Goal: Task Accomplishment & Management: Manage account settings

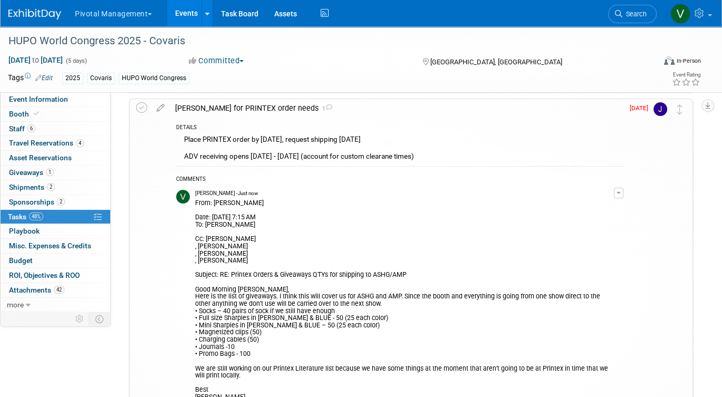
click at [189, 12] on link "Events" at bounding box center [186, 13] width 39 height 26
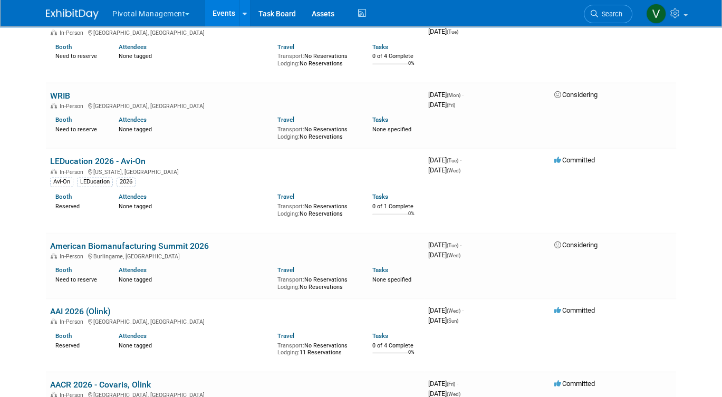
scroll to position [4979, 0]
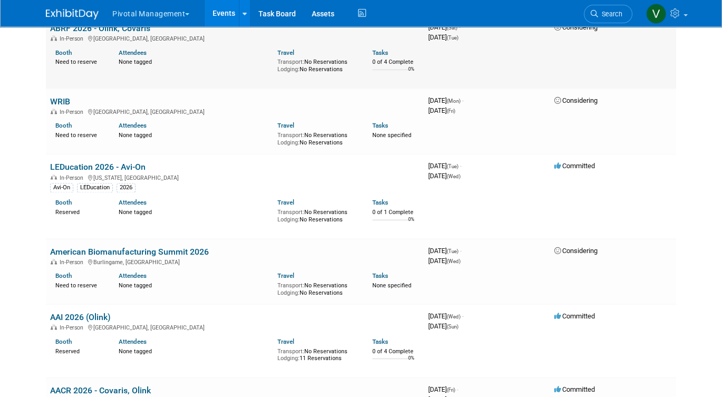
click at [141, 33] on link "ABRF 2026 - Olink, Covaris" at bounding box center [100, 28] width 100 height 10
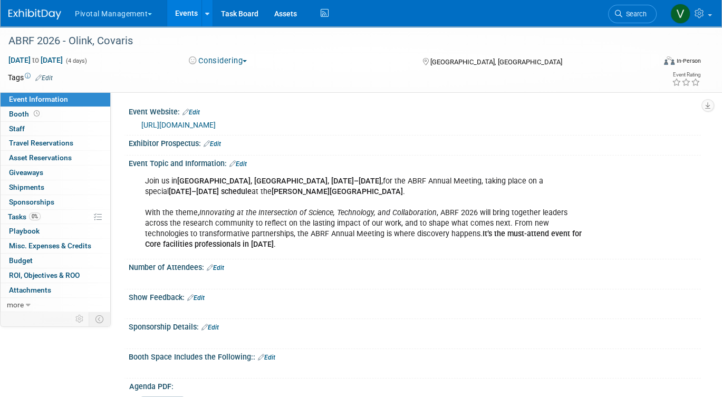
click at [218, 141] on link "Edit" at bounding box center [212, 143] width 17 height 7
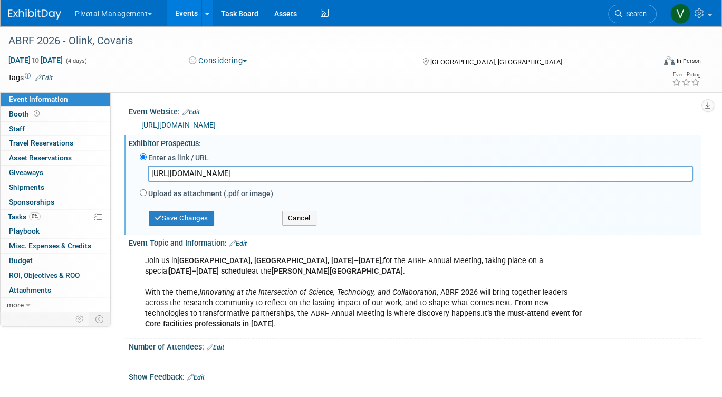
scroll to position [0, 196]
type input "https://www.canva.com/design/DAGrc0sJzVY/A6UwRGYkmV_DsQO3MBk8NA/view?utm_conten…"
click at [192, 219] on button "Save Changes" at bounding box center [181, 218] width 65 height 15
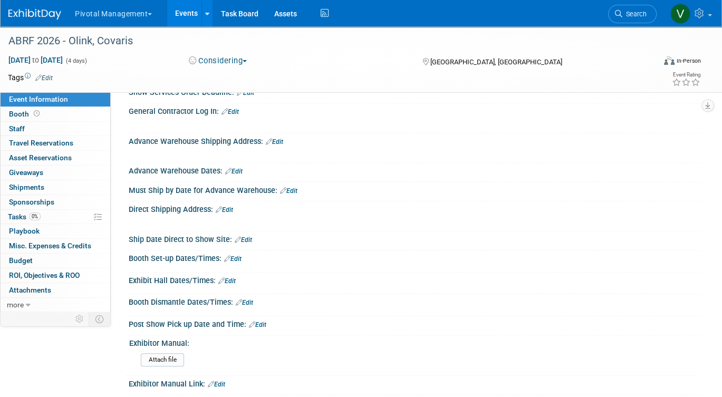
scroll to position [763, 0]
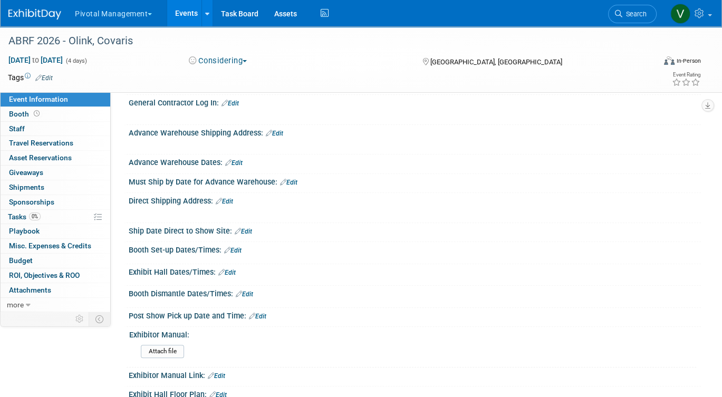
click at [238, 254] on link "Edit" at bounding box center [232, 250] width 17 height 7
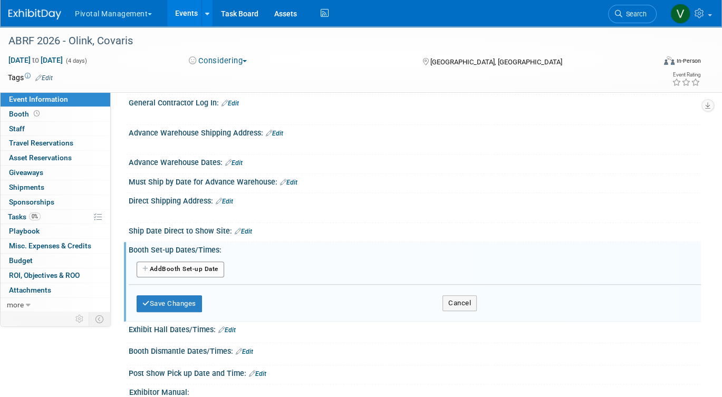
click at [207, 276] on button "Add Another Booth Set-up Date" at bounding box center [181, 270] width 88 height 16
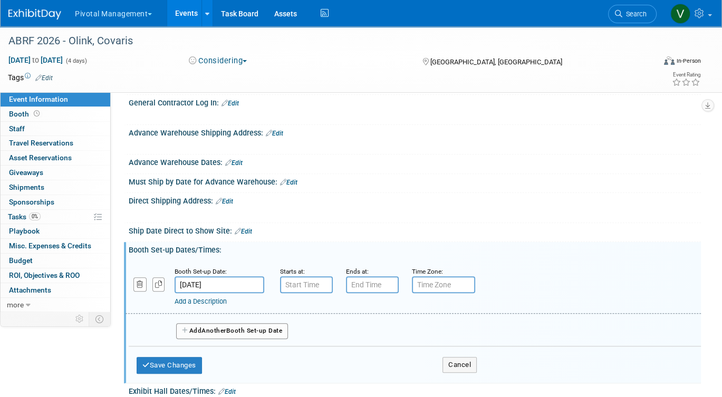
click at [207, 290] on input "Mar 28, 2026" at bounding box center [220, 285] width 90 height 17
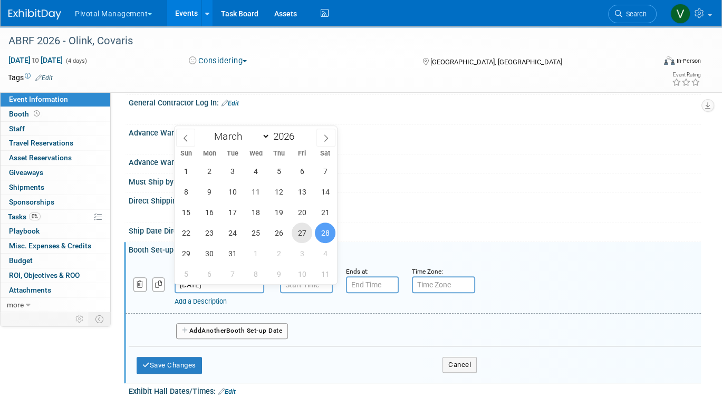
click at [302, 232] on span "27" at bounding box center [302, 233] width 21 height 21
type input "Mar 27, 2026"
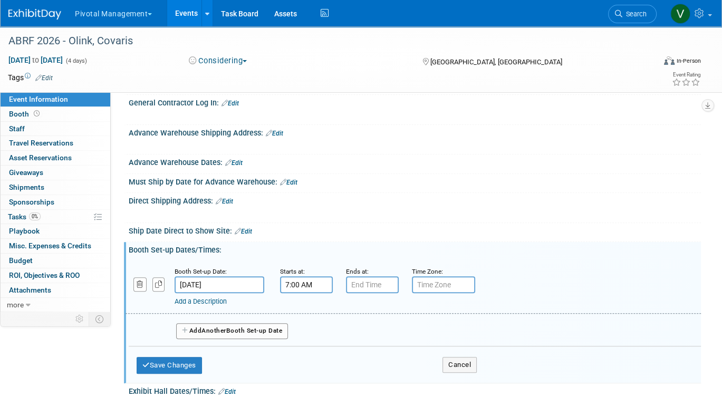
click at [307, 292] on input "7:00 AM" at bounding box center [306, 285] width 53 height 17
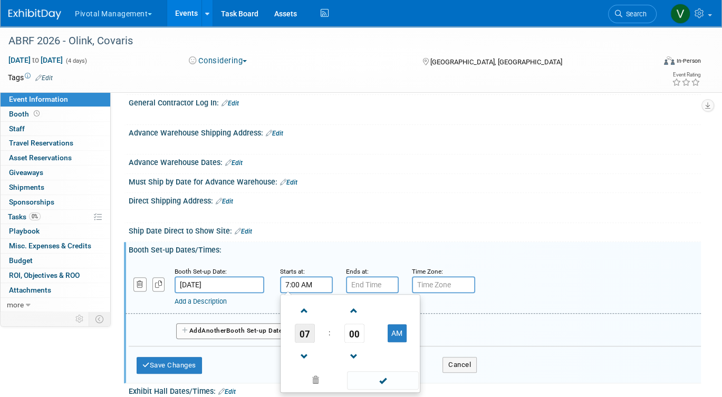
click at [306, 337] on span "07" at bounding box center [305, 333] width 20 height 19
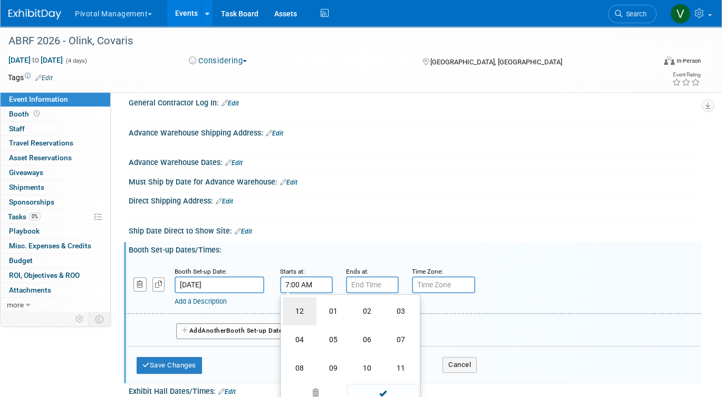
click at [302, 312] on td "12" at bounding box center [300, 311] width 34 height 28
type input "12:00 AM"
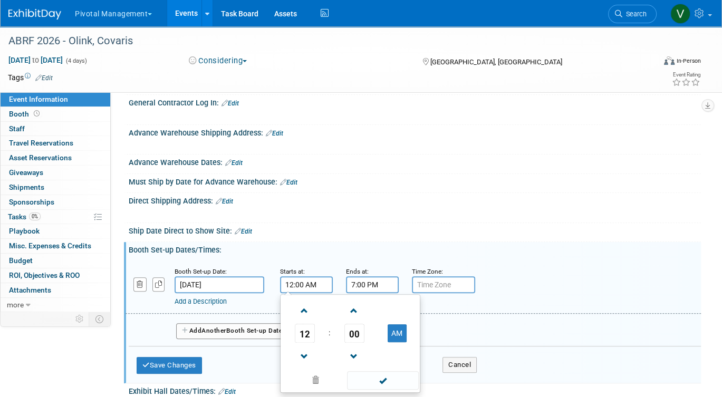
click at [374, 293] on input "7:00 PM" at bounding box center [372, 285] width 53 height 17
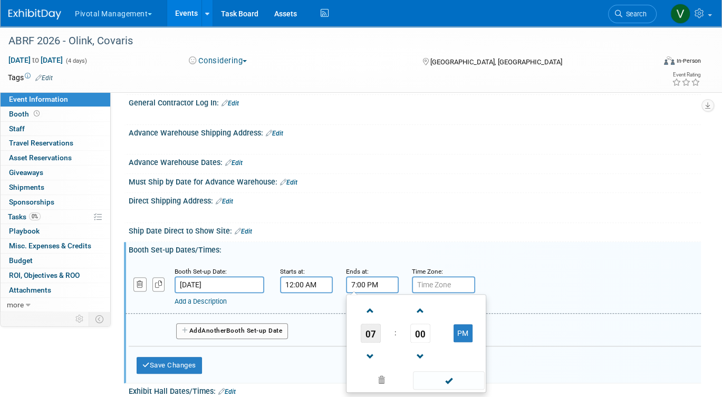
click at [372, 337] on span "07" at bounding box center [371, 333] width 20 height 19
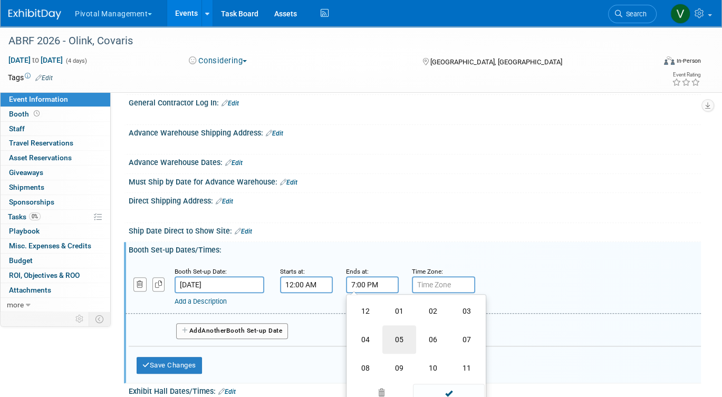
click at [399, 346] on td "05" at bounding box center [400, 340] width 34 height 28
type input "5:00 PM"
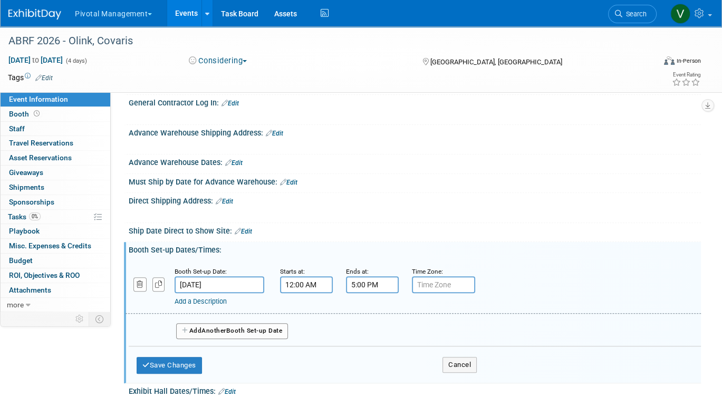
click at [435, 293] on input "text" at bounding box center [443, 285] width 63 height 17
type input "EST"
click at [187, 372] on button "Save Changes" at bounding box center [169, 365] width 65 height 17
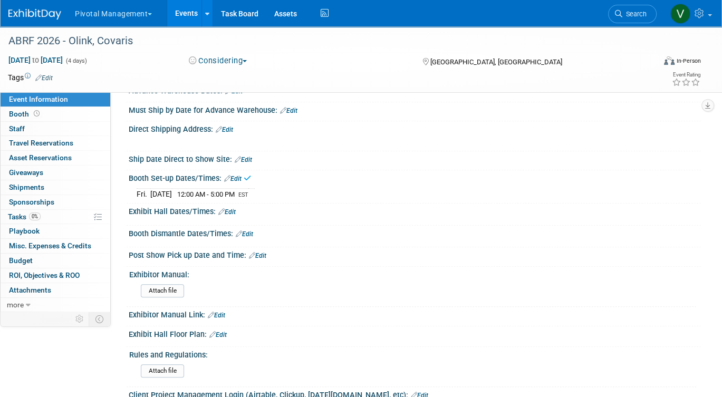
scroll to position [836, 0]
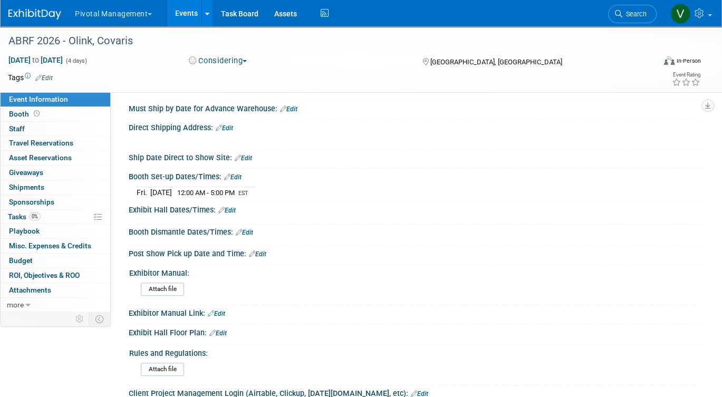
click at [231, 214] on link "Edit" at bounding box center [226, 210] width 17 height 7
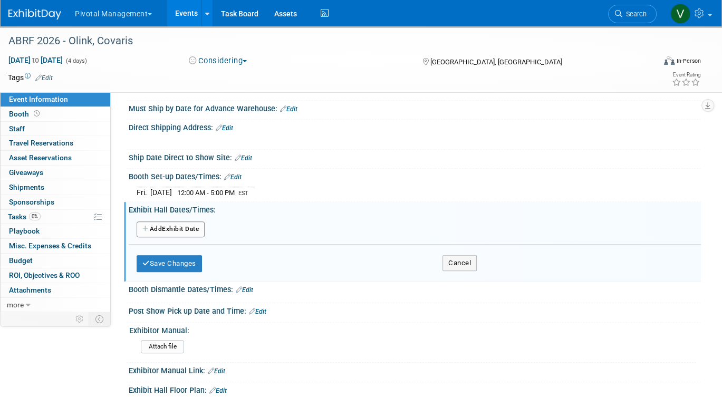
click at [191, 231] on button "Add Another Exhibit Date" at bounding box center [171, 230] width 68 height 16
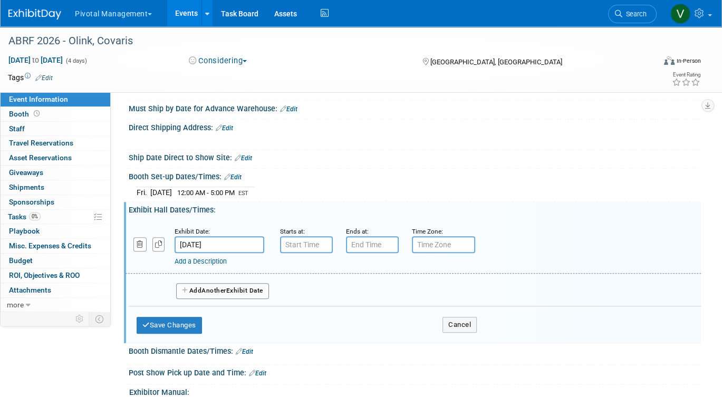
click at [214, 197] on span "12:00 AM - 5:00 PM" at bounding box center [206, 193] width 58 height 8
click at [237, 181] on link "Edit" at bounding box center [232, 177] width 17 height 7
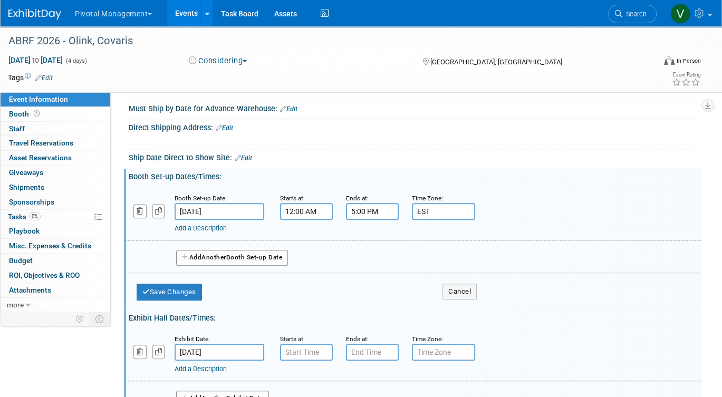
click at [199, 263] on button "Add Another Booth Set-up Date" at bounding box center [232, 258] width 112 height 16
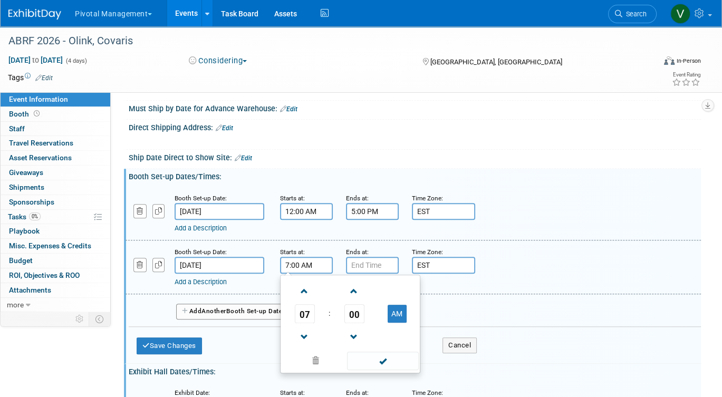
click at [293, 272] on input "7:00 AM" at bounding box center [306, 265] width 53 height 17
click at [305, 323] on span "07" at bounding box center [305, 313] width 20 height 19
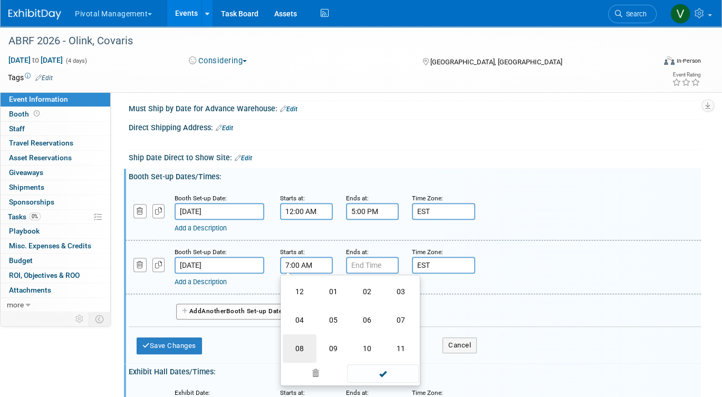
click at [304, 352] on td "08" at bounding box center [300, 349] width 34 height 28
type input "8:00 AM"
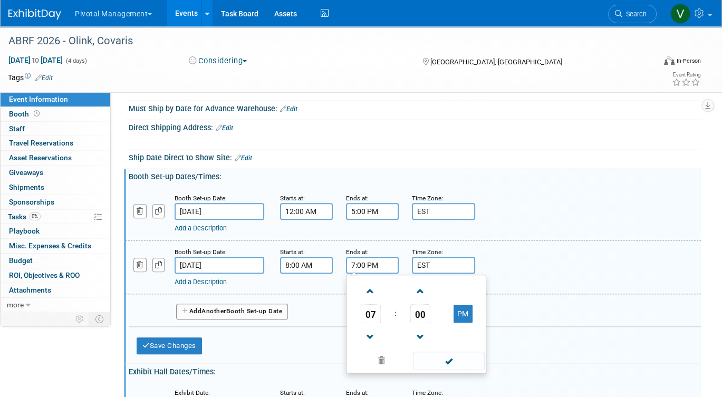
click at [369, 272] on input "7:00 PM" at bounding box center [372, 265] width 53 height 17
click at [372, 323] on span "07" at bounding box center [371, 313] width 20 height 19
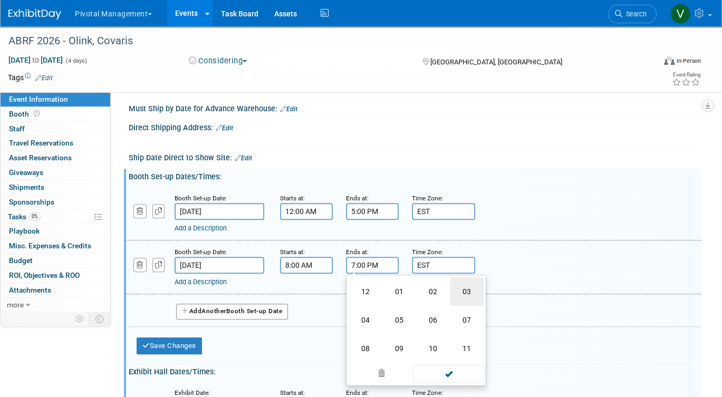
click at [461, 292] on td "03" at bounding box center [467, 292] width 34 height 28
type input "3:00 PM"
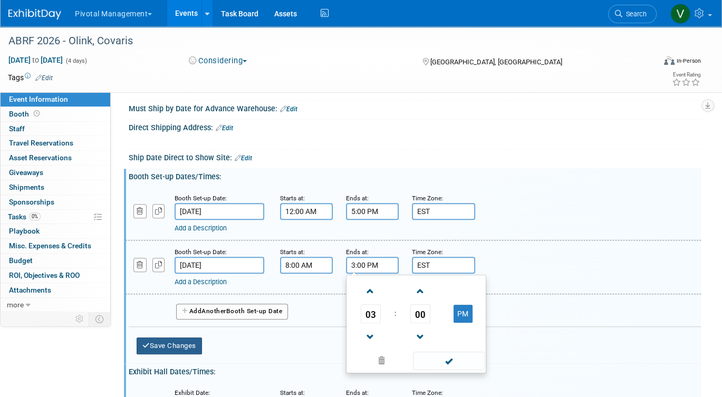
click at [178, 353] on button "Save Changes" at bounding box center [169, 346] width 65 height 17
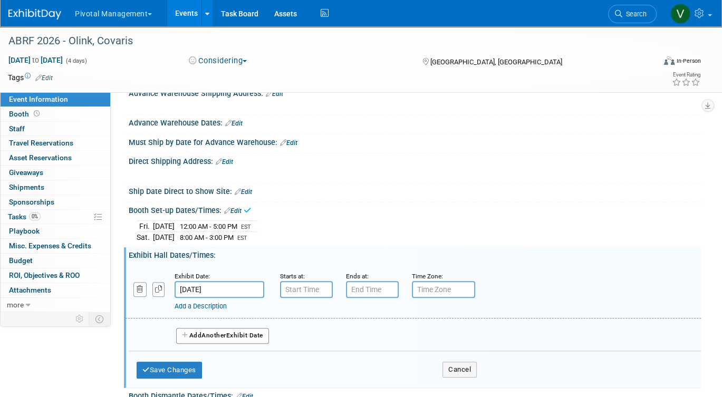
scroll to position [801, 0]
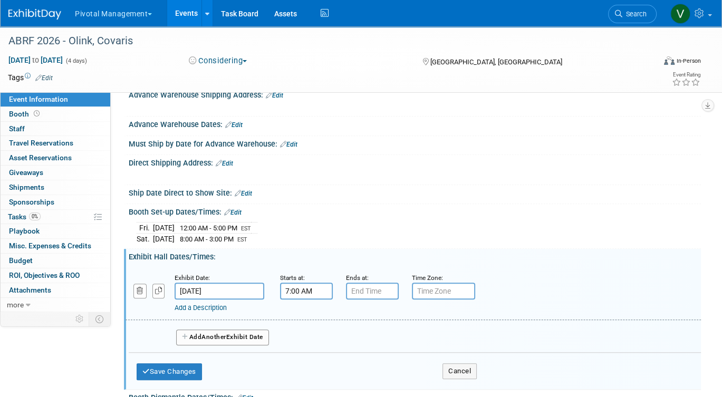
click at [304, 300] on input "7:00 AM" at bounding box center [306, 291] width 53 height 17
click at [304, 343] on span "07" at bounding box center [305, 339] width 20 height 19
click at [362, 348] on td "06" at bounding box center [367, 346] width 34 height 28
click at [399, 349] on button "AM" at bounding box center [397, 340] width 19 height 18
type input "6:00 PM"
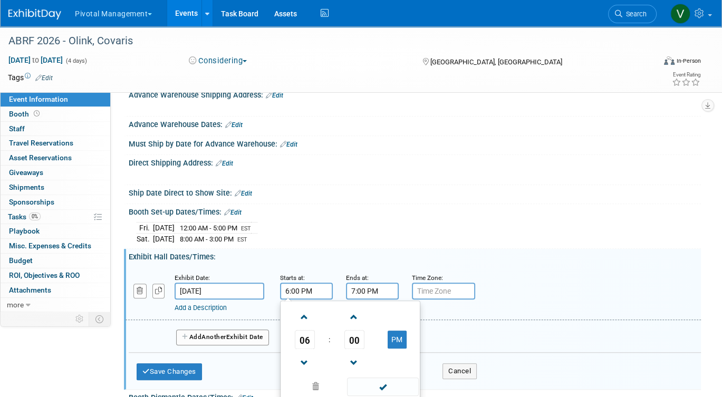
click at [387, 300] on input "7:00 PM" at bounding box center [372, 291] width 53 height 17
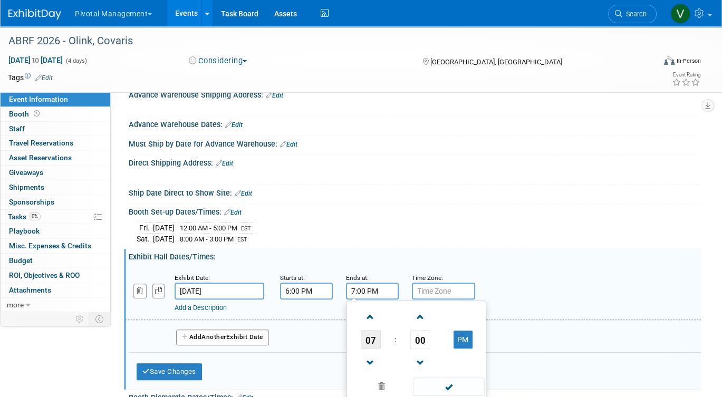
click at [374, 346] on span "07" at bounding box center [371, 339] width 20 height 19
click at [373, 376] on td "08" at bounding box center [366, 374] width 34 height 28
type input "8:00 PM"
click at [441, 300] on input "text" at bounding box center [443, 291] width 63 height 17
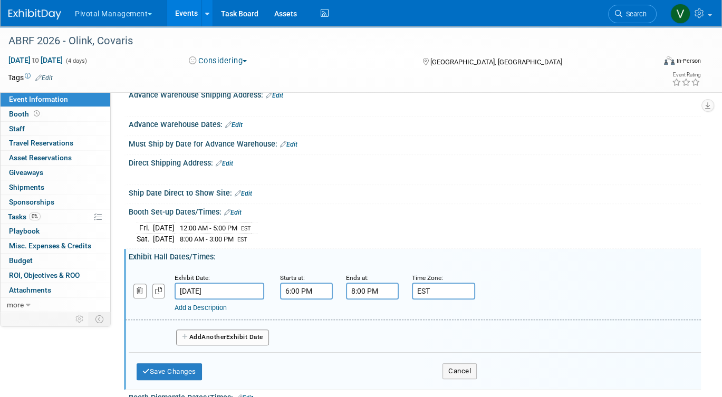
type input "EST"
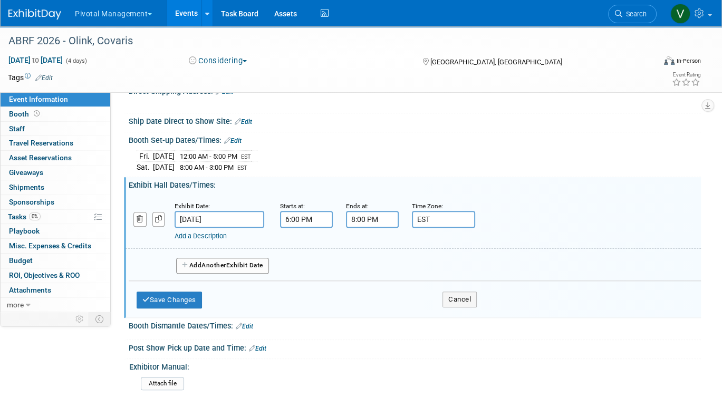
scroll to position [880, 0]
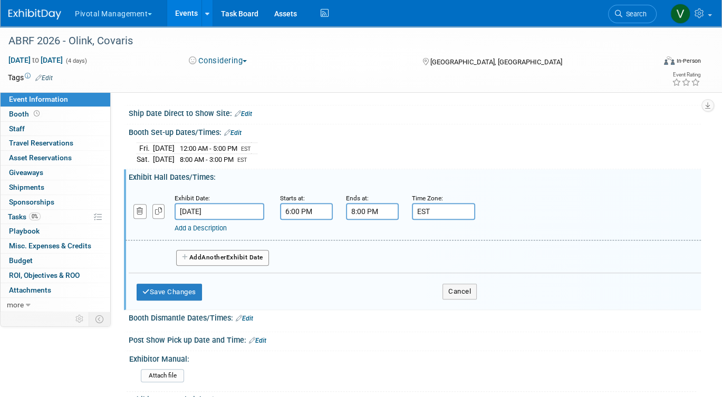
click at [218, 232] on link "Add a Description" at bounding box center [201, 228] width 52 height 8
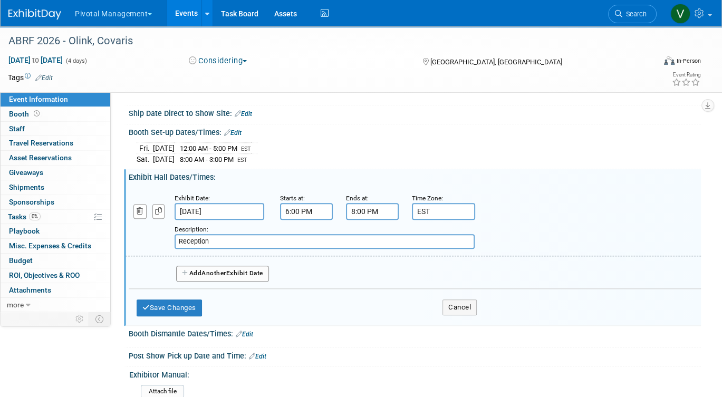
click at [179, 246] on input "Reception" at bounding box center [325, 241] width 300 height 15
click at [256, 246] on input "Welcome Reception" at bounding box center [325, 241] width 300 height 15
type input "Welcome Reception in Exhibit Hall"
click at [186, 309] on button "Save Changes" at bounding box center [169, 308] width 65 height 17
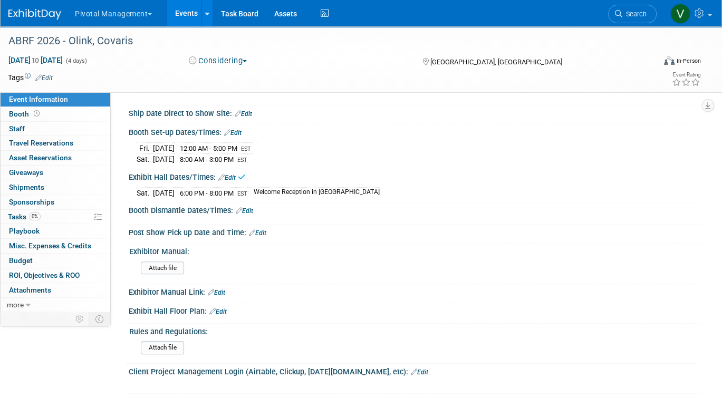
click at [242, 181] on icon at bounding box center [241, 177] width 7 height 8
click at [235, 182] on link "Edit" at bounding box center [226, 177] width 17 height 7
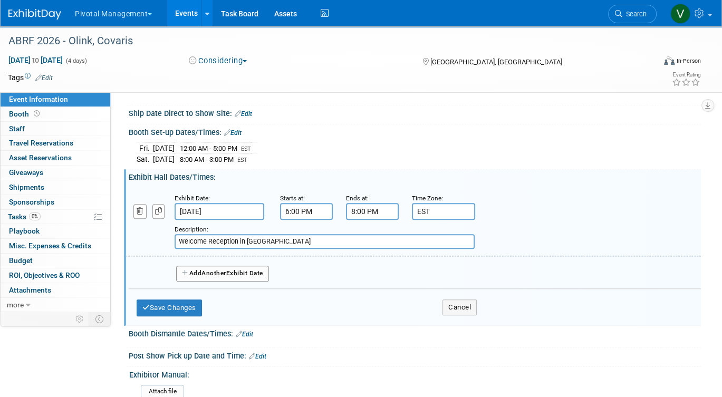
click at [226, 277] on span "Another" at bounding box center [214, 273] width 25 height 7
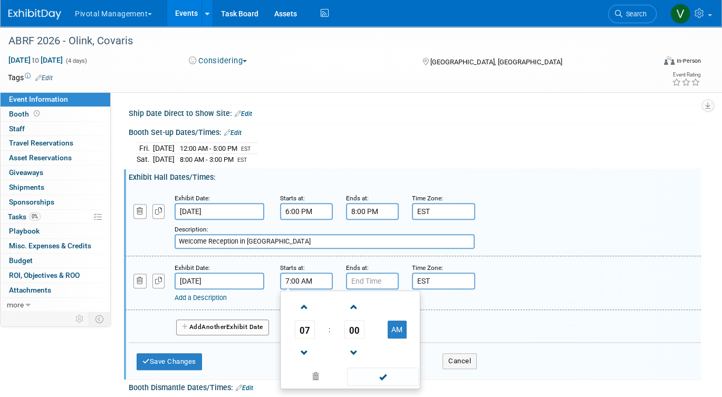
click at [293, 290] on input "7:00 AM" at bounding box center [306, 281] width 53 height 17
click at [308, 334] on span "07" at bounding box center [305, 329] width 20 height 19
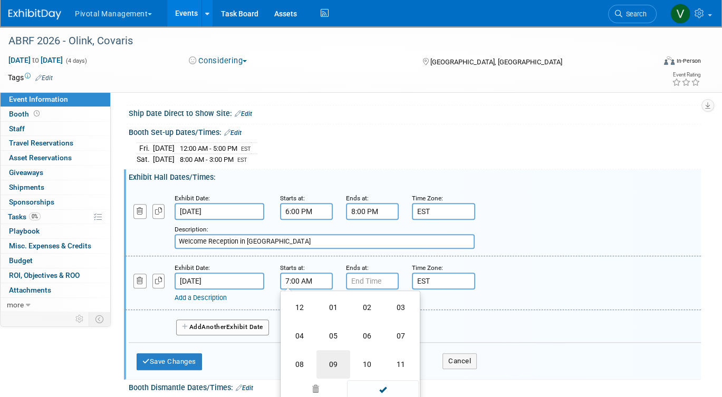
click at [334, 369] on td "09" at bounding box center [334, 364] width 34 height 28
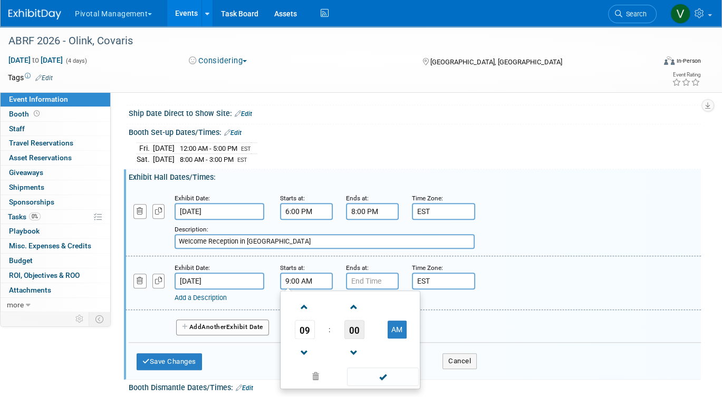
click at [350, 335] on span "00" at bounding box center [355, 329] width 20 height 19
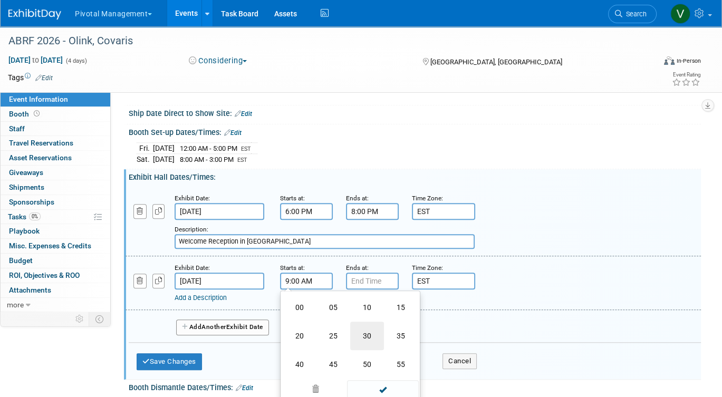
click at [364, 342] on td "30" at bounding box center [367, 336] width 34 height 28
type input "9:30 AM"
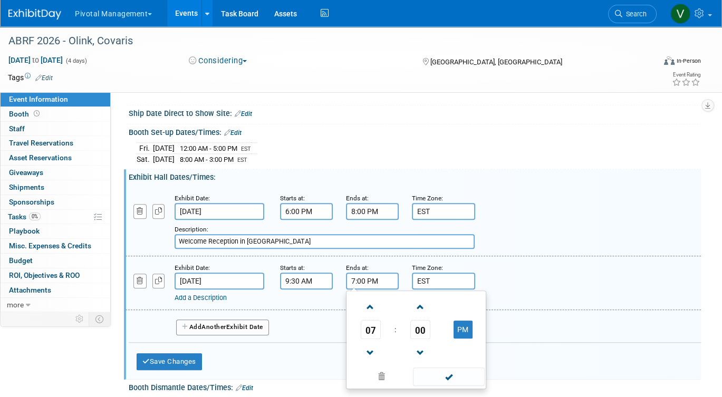
click at [371, 290] on input "7:00 PM" at bounding box center [372, 281] width 53 height 17
click at [369, 339] on span "07" at bounding box center [371, 329] width 20 height 19
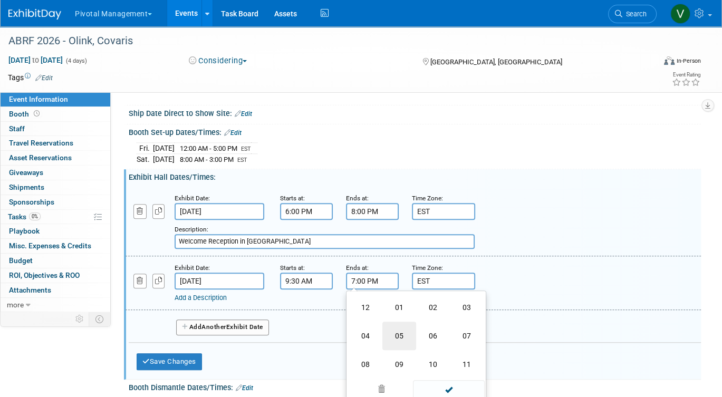
click at [397, 340] on td "05" at bounding box center [400, 336] width 34 height 28
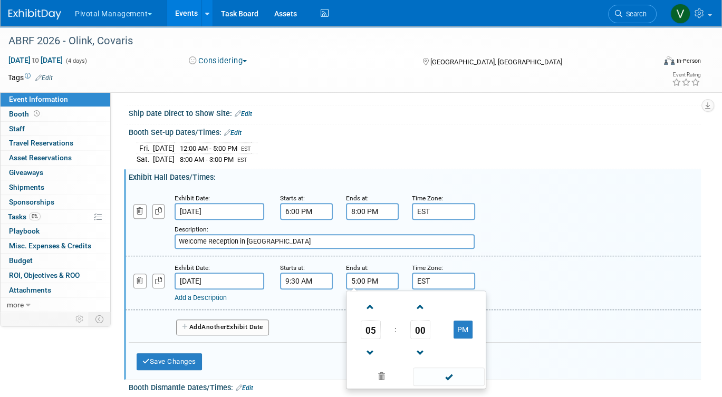
click at [256, 333] on button "Add Another Exhibit Date" at bounding box center [222, 328] width 93 height 16
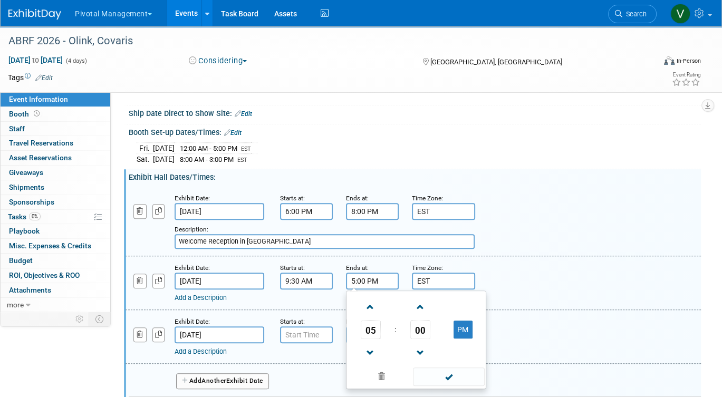
click at [368, 283] on input "5:00 PM" at bounding box center [372, 281] width 53 height 17
click at [373, 335] on span "05" at bounding box center [371, 329] width 20 height 19
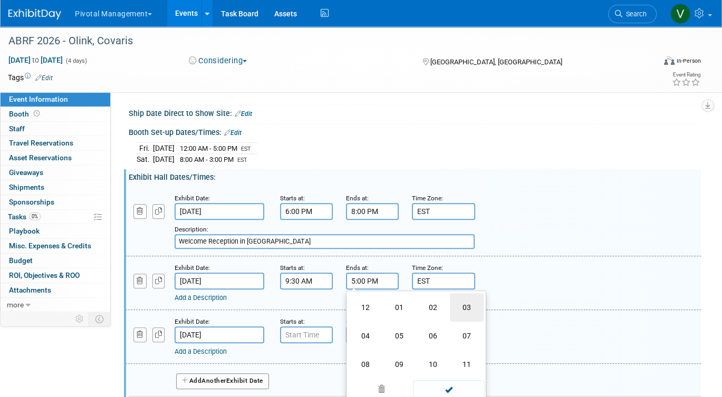
click at [465, 315] on td "03" at bounding box center [467, 307] width 34 height 28
type input "3:00 PM"
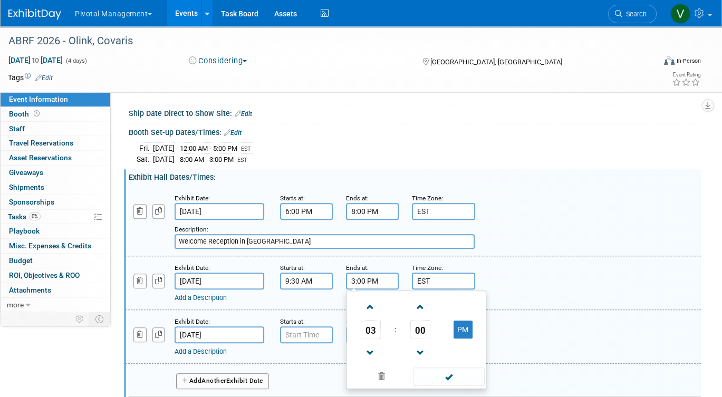
click at [518, 288] on div "Add a Description Description:" at bounding box center [414, 282] width 592 height 41
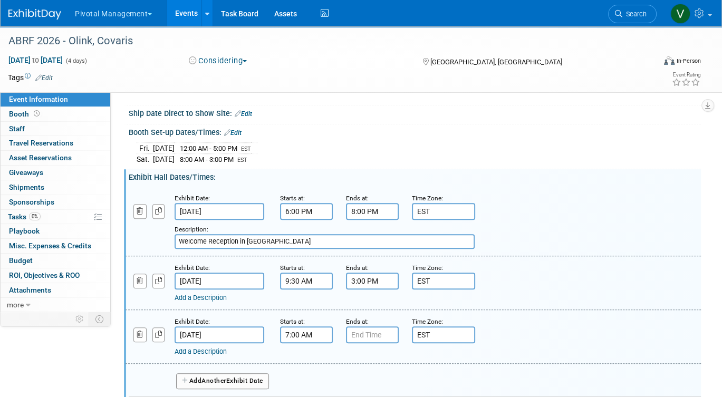
click at [302, 344] on input "7:00 AM" at bounding box center [306, 335] width 53 height 17
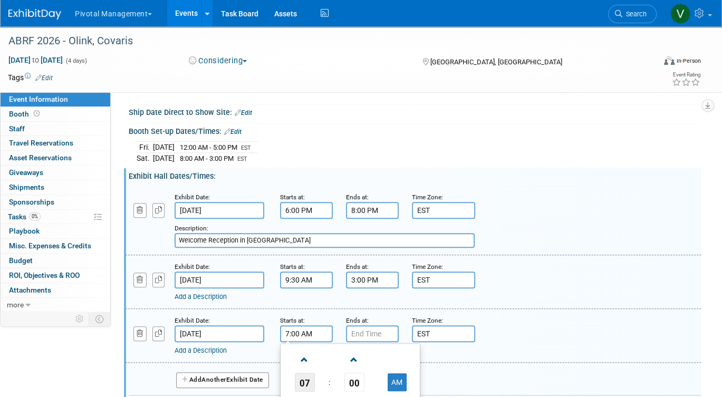
scroll to position [877, 0]
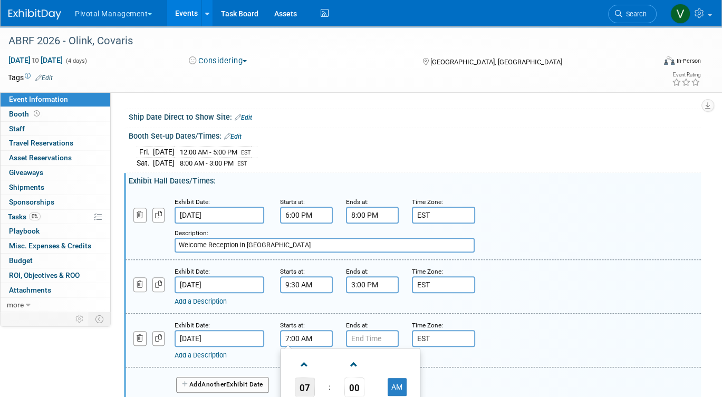
click at [307, 388] on span "07" at bounding box center [305, 387] width 20 height 19
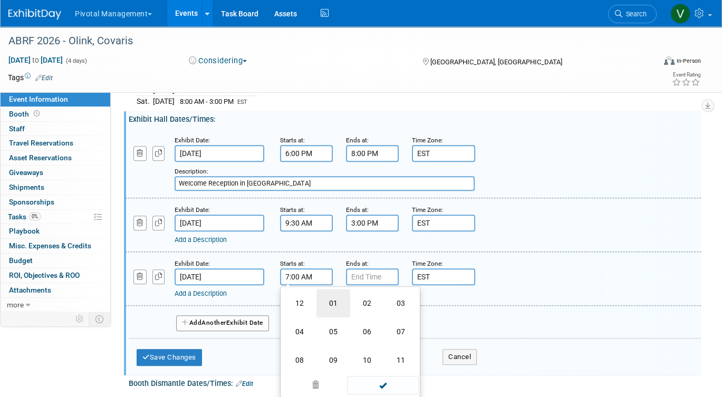
scroll to position [944, 0]
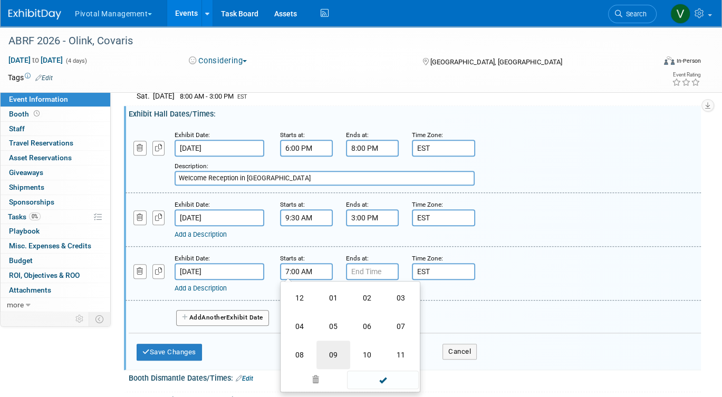
click at [334, 358] on td "09" at bounding box center [334, 355] width 34 height 28
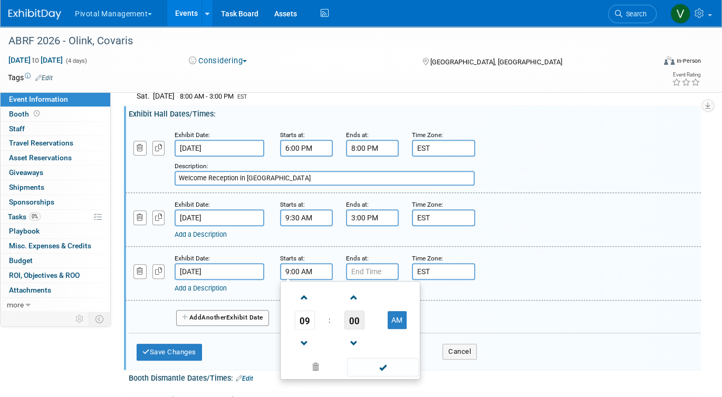
click at [351, 325] on span "00" at bounding box center [355, 320] width 20 height 19
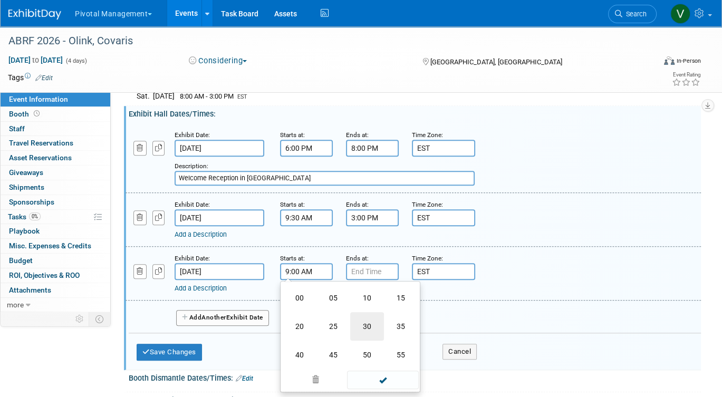
click at [368, 331] on td "30" at bounding box center [367, 326] width 34 height 28
type input "9:30 AM"
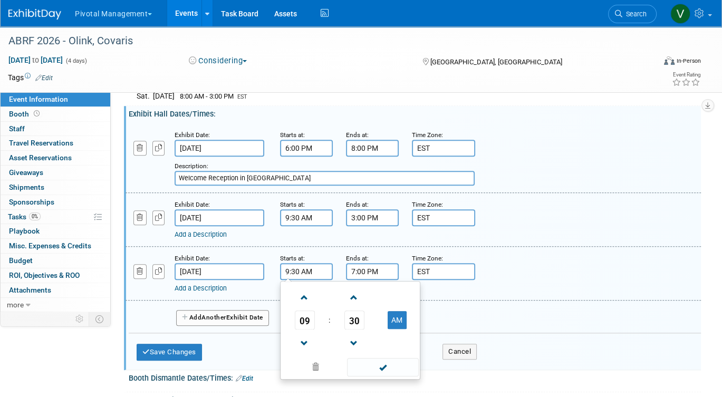
click at [372, 273] on input "7:00 PM" at bounding box center [372, 271] width 53 height 17
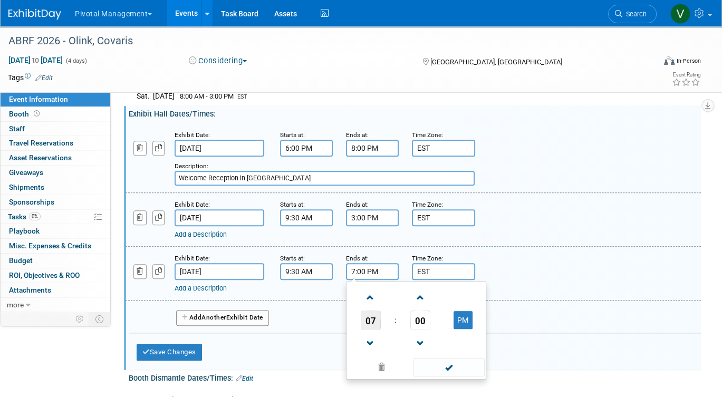
click at [368, 326] on span "07" at bounding box center [371, 320] width 20 height 19
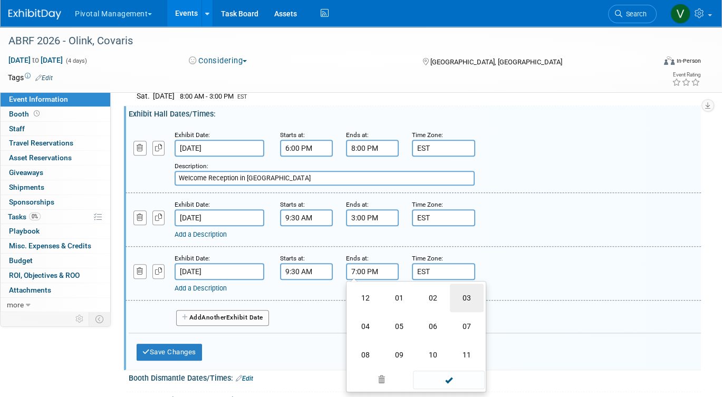
click at [469, 306] on td "03" at bounding box center [467, 298] width 34 height 28
type input "3:00 PM"
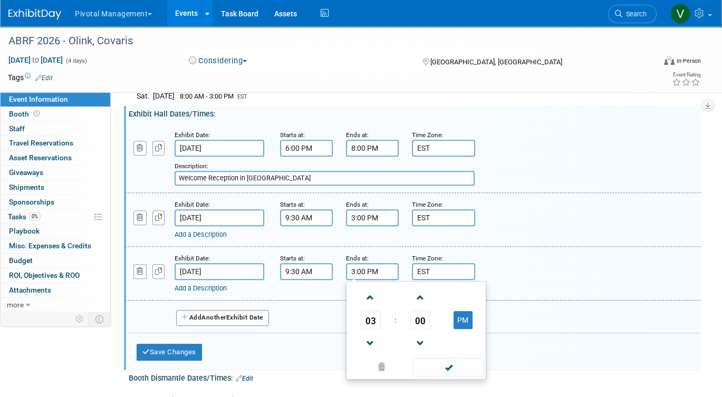
click at [313, 320] on div "Add Another Exhibit Date" at bounding box center [415, 315] width 573 height 28
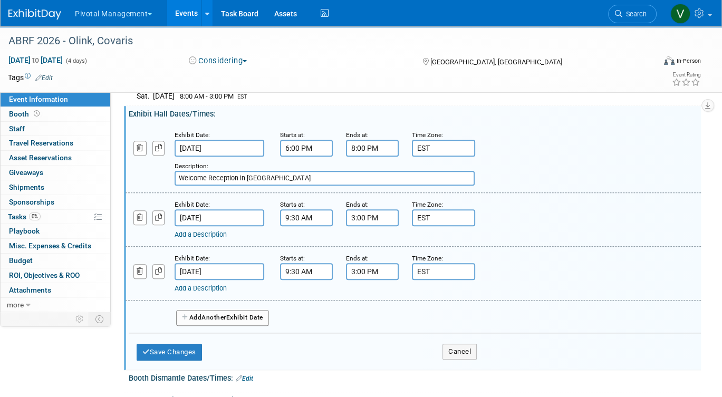
click at [260, 321] on button "Add Another Exhibit Date" at bounding box center [222, 318] width 93 height 16
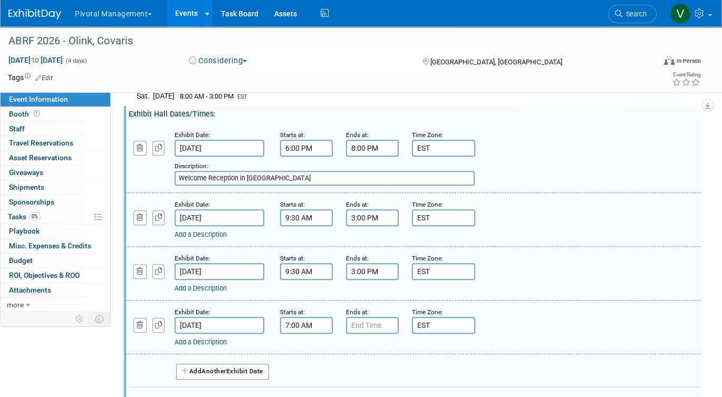
click at [301, 334] on input "7:00 AM" at bounding box center [306, 325] width 53 height 17
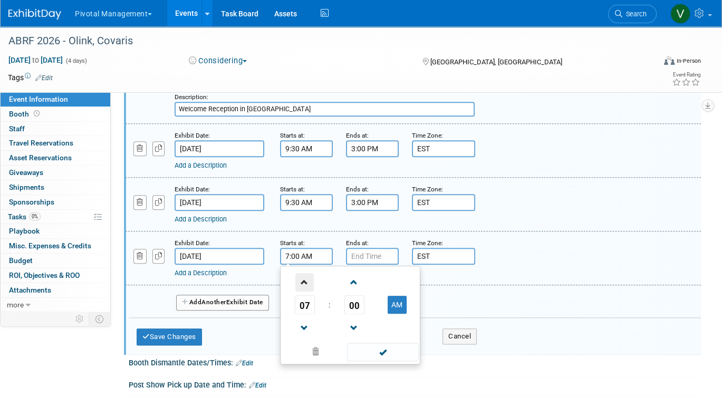
scroll to position [1029, 0]
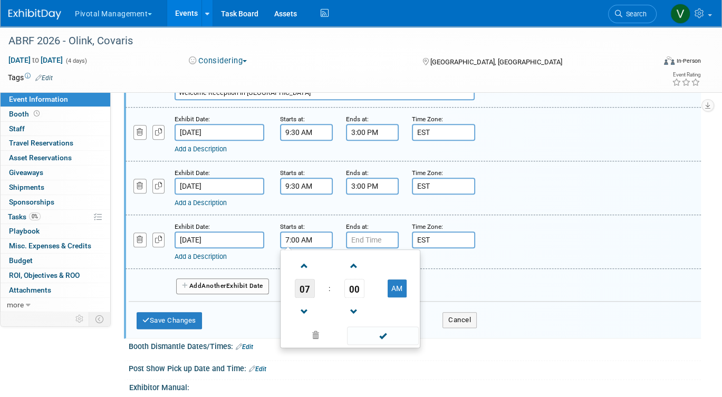
click at [309, 292] on span "07" at bounding box center [305, 288] width 20 height 19
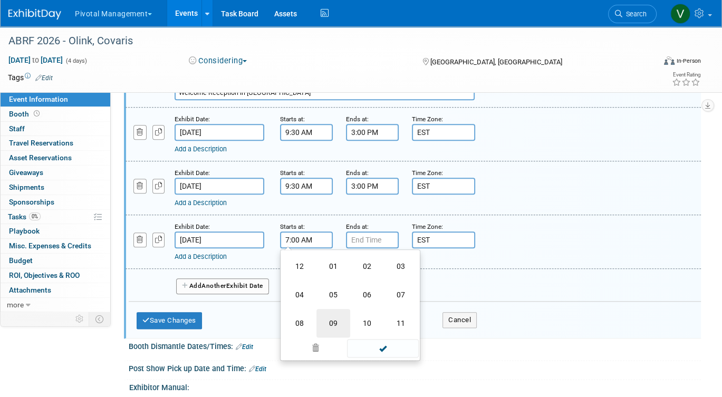
click at [333, 326] on td "09" at bounding box center [334, 323] width 34 height 28
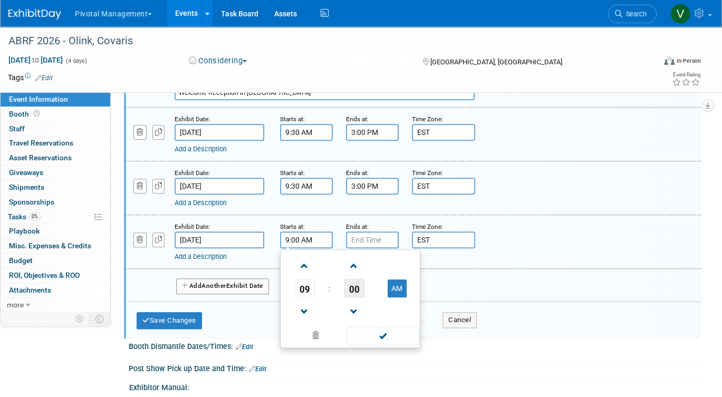
click at [355, 293] on span "00" at bounding box center [355, 288] width 20 height 19
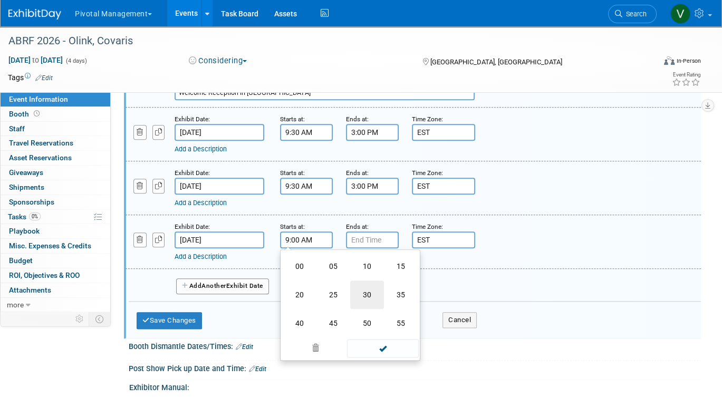
click at [363, 301] on td "30" at bounding box center [367, 295] width 34 height 28
type input "9:30 AM"
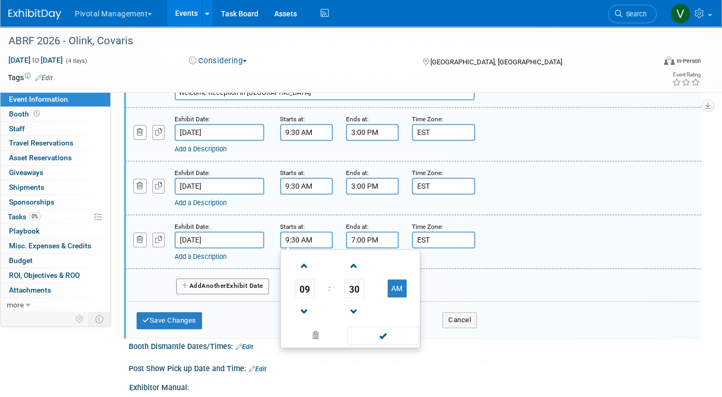
click at [369, 244] on input "7:00 PM" at bounding box center [372, 240] width 53 height 17
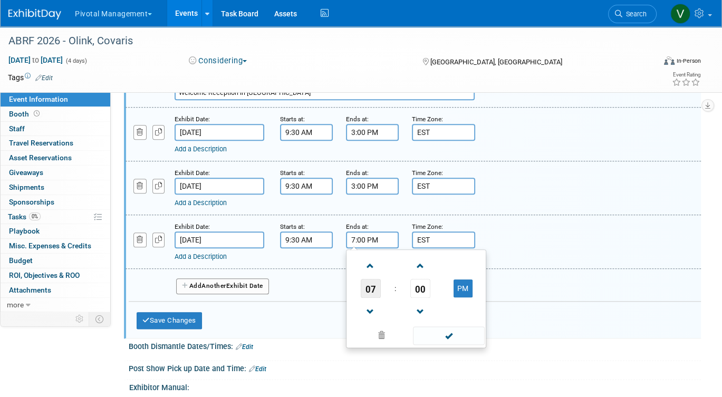
click at [371, 290] on span "07" at bounding box center [371, 288] width 20 height 19
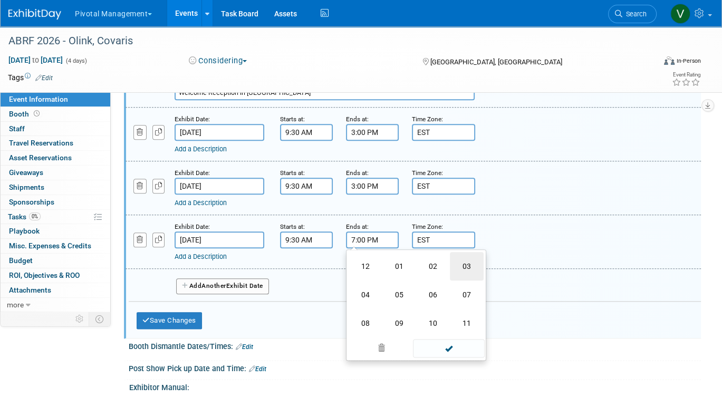
click at [463, 273] on td "03" at bounding box center [467, 266] width 34 height 28
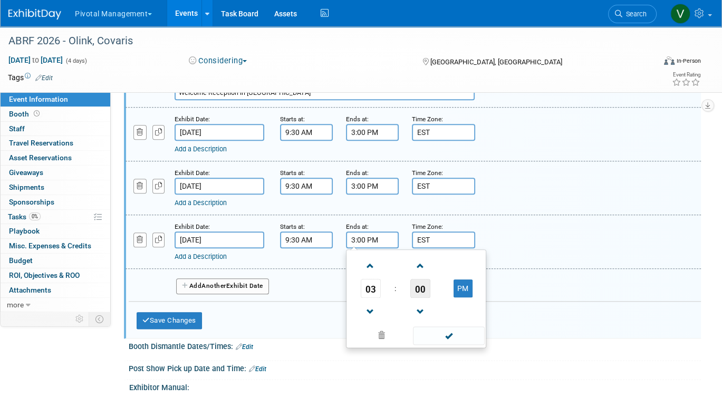
click at [417, 296] on span "00" at bounding box center [421, 288] width 20 height 19
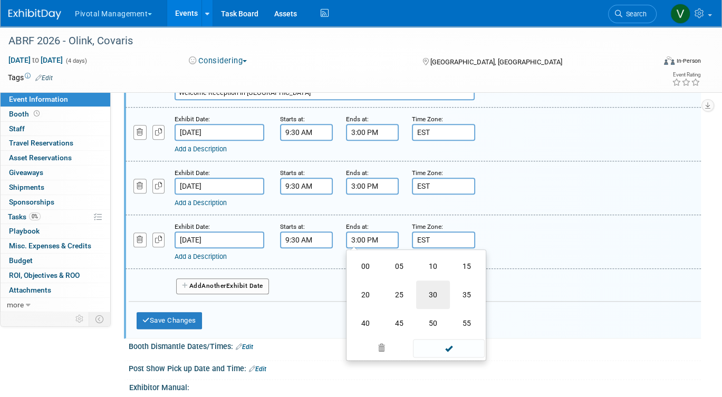
click at [424, 299] on td "30" at bounding box center [433, 295] width 34 height 28
type input "3:30 PM"
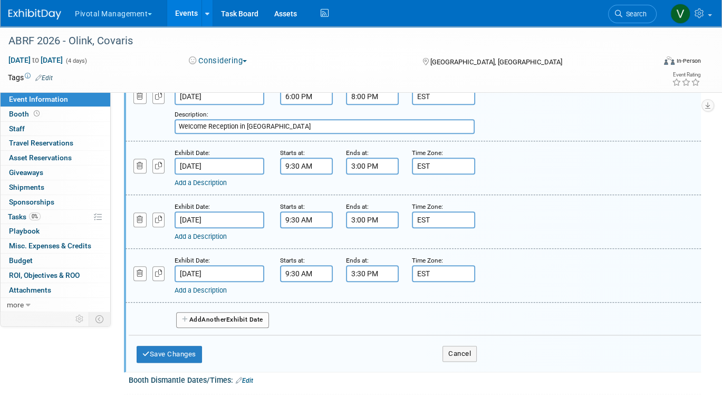
scroll to position [995, 0]
click at [208, 187] on link "Add a Description" at bounding box center [201, 183] width 52 height 8
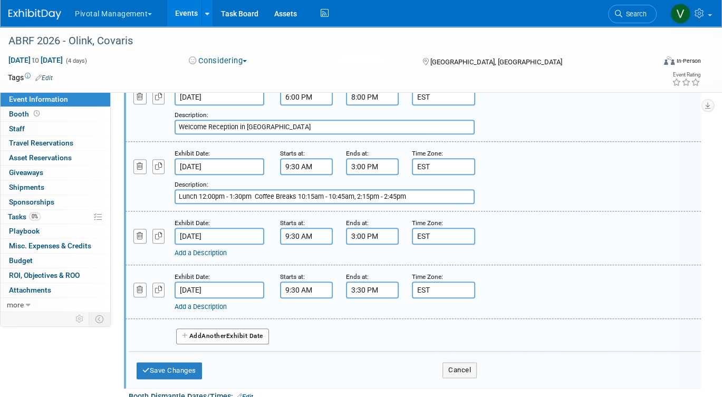
type input "Lunch 12:00pm - 1:30pm Coffee Breaks 10:15am - 10:45am, 2:15pm - 2:45pm"
click at [204, 257] on link "Add a Description" at bounding box center [201, 253] width 52 height 8
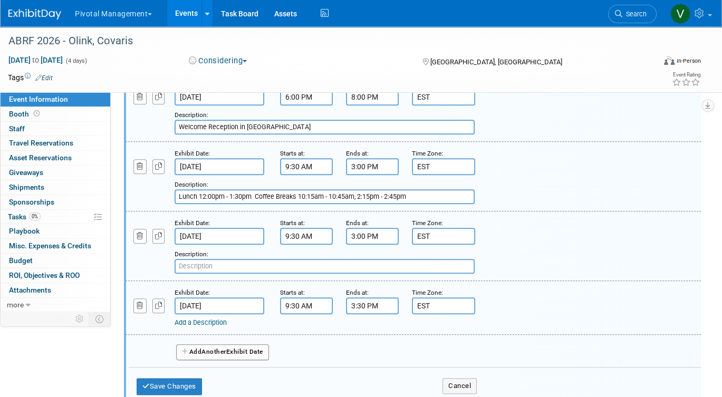
click at [250, 202] on input "Lunch 12:00pm - 1:30pm Coffee Breaks 10:15am - 10:45am, 2:15pm - 2:45pm" at bounding box center [325, 196] width 300 height 15
click at [223, 274] on input "text" at bounding box center [325, 266] width 300 height 15
paste input "Lunch 12:00pm - 1:30pm Coffee Breaks 10:15am - 10:45am, 2:15pm - 2:45pm"
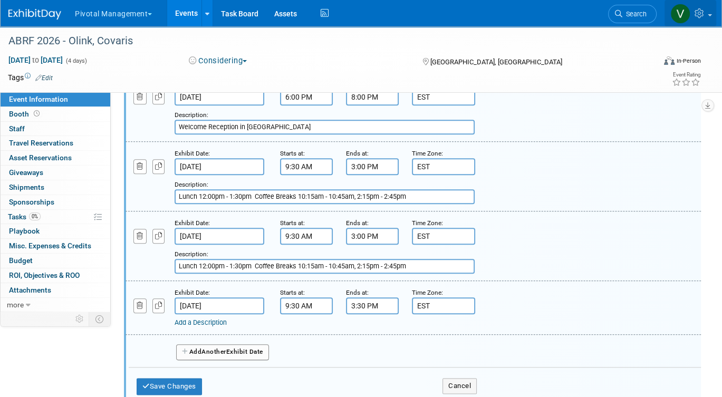
type input "Lunch 12:00pm - 1:30pm Coffee Breaks 10:15am - 10:45am, 2:15pm - 2:45pm"
click at [213, 328] on div "Add a Description" at bounding box center [389, 322] width 428 height 9
click at [213, 327] on link "Add a Description" at bounding box center [201, 323] width 52 height 8
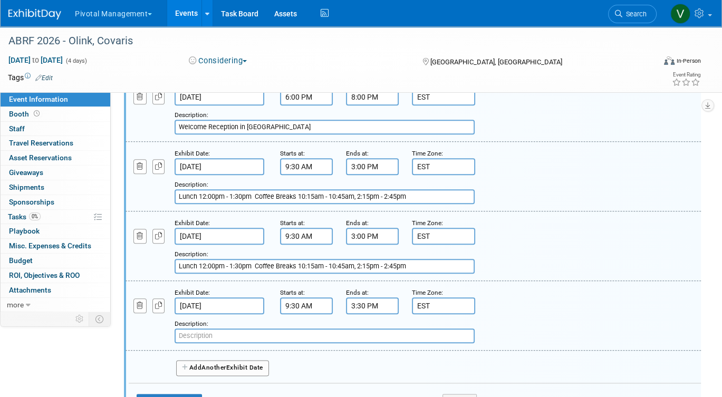
paste input "Lunch 12:00pm - 1:30pm Coffee Breaks 10:15am - 10:45am, 2:15pm - 2:45pm"
drag, startPoint x: 355, startPoint y: 340, endPoint x: 434, endPoint y: 345, distance: 79.3
click at [434, 344] on input "Lunch 12:00pm - 1:30pm Coffee Breaks 10:15am - 10:45am, 2:15pm - 2:45pm" at bounding box center [325, 336] width 300 height 15
type input "Lunch 12:00pm - 1:30pm Coffee Breaks 10:15am - 10:45am"
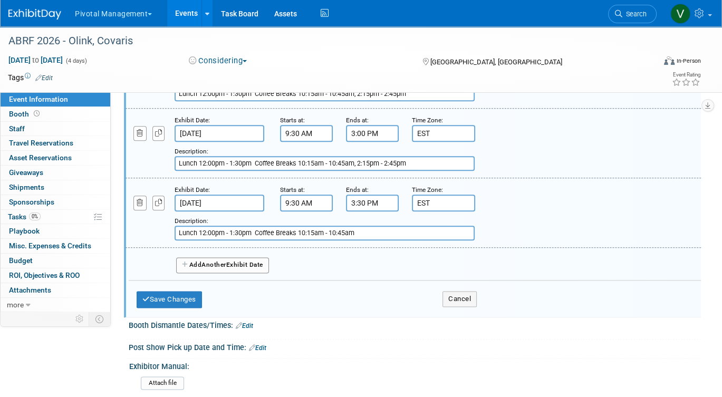
scroll to position [1110, 0]
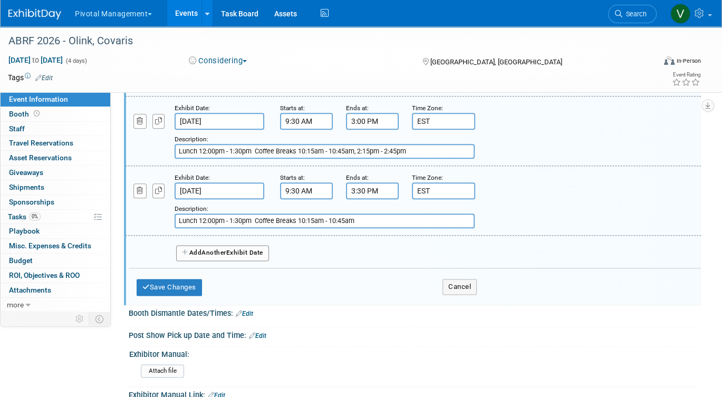
click at [218, 256] on span "Another" at bounding box center [214, 252] width 25 height 7
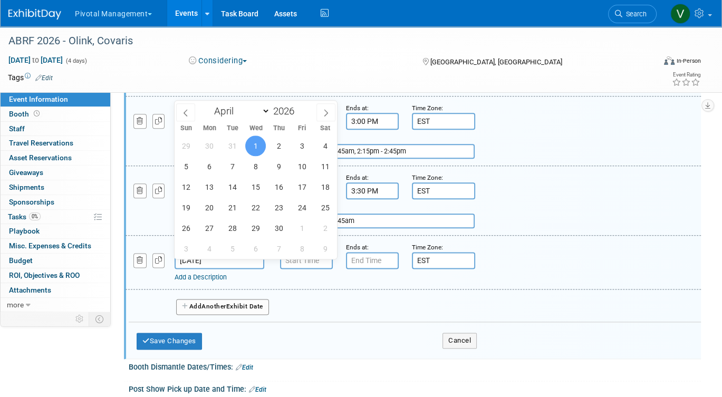
click at [243, 262] on input "Apr 1, 2026" at bounding box center [220, 260] width 90 height 17
click at [188, 113] on icon at bounding box center [185, 112] width 7 height 7
select select "2"
click at [231, 222] on span "31" at bounding box center [232, 228] width 21 height 21
type input "Mar 31, 2026"
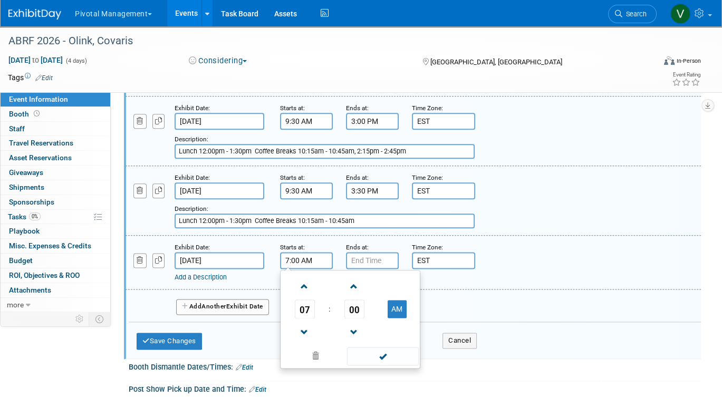
click at [299, 261] on input "7:00 AM" at bounding box center [306, 260] width 53 height 17
click at [306, 315] on span "07" at bounding box center [305, 309] width 20 height 19
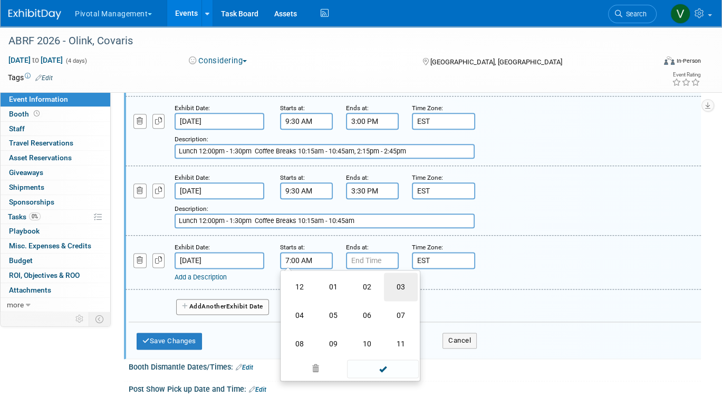
click at [401, 290] on td "03" at bounding box center [401, 287] width 34 height 28
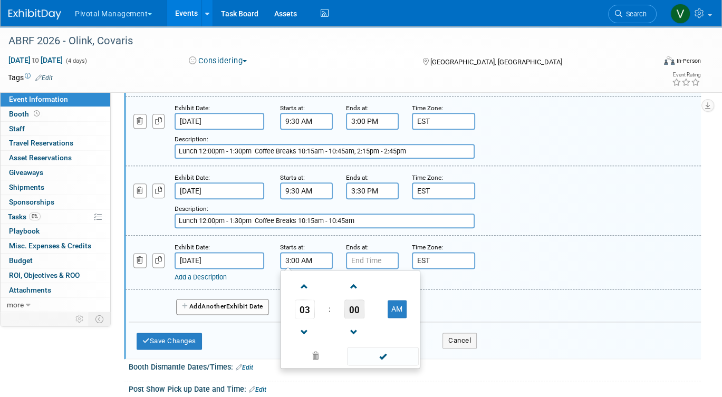
click at [352, 316] on span "00" at bounding box center [355, 309] width 20 height 19
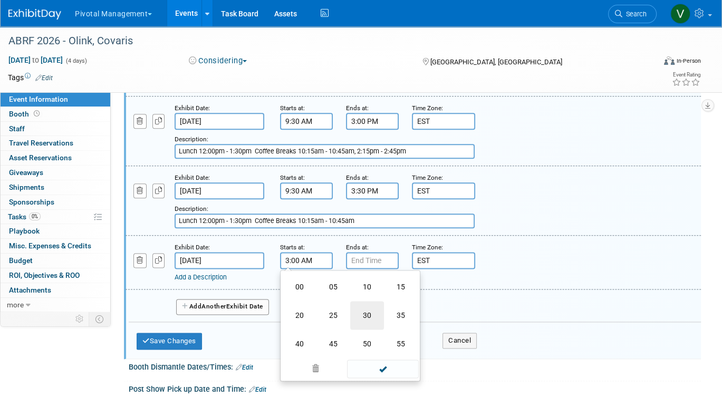
click at [366, 320] on td "30" at bounding box center [367, 315] width 34 height 28
type input "3:30 AM"
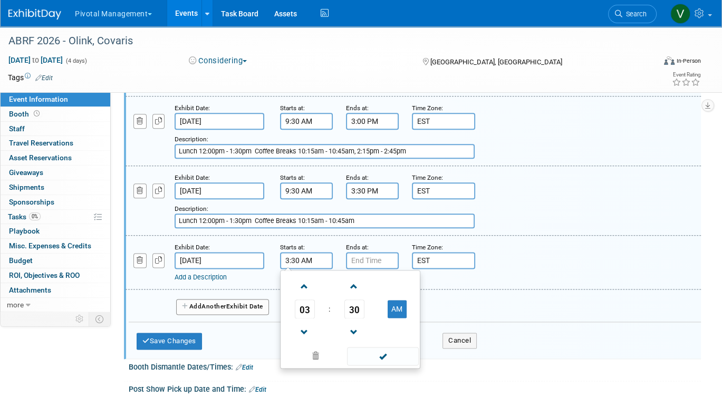
type input "7:00 PM"
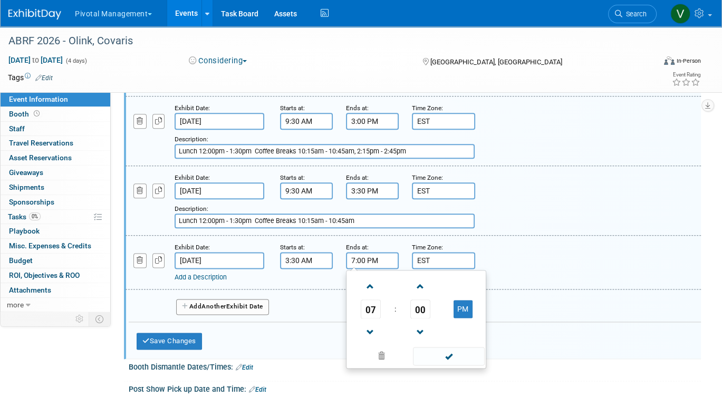
click at [369, 267] on input "7:00 PM" at bounding box center [372, 260] width 53 height 17
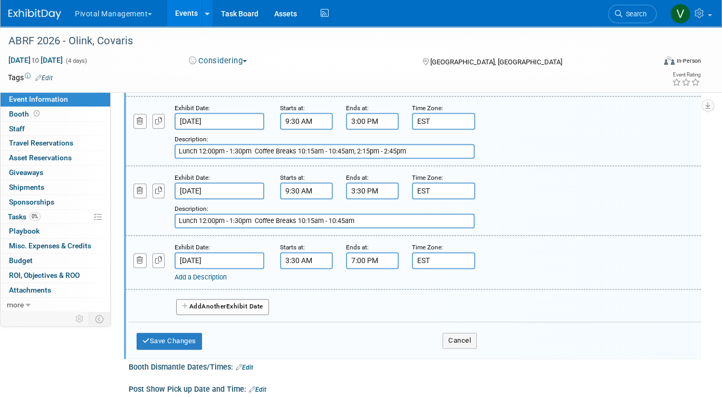
click at [308, 268] on input "3:30 AM" at bounding box center [306, 260] width 53 height 17
click at [398, 313] on button "AM" at bounding box center [397, 309] width 19 height 18
type input "3:30 PM"
click at [468, 298] on div "Add Another Exhibit Date" at bounding box center [415, 304] width 573 height 28
click at [211, 281] on link "Add a Description" at bounding box center [201, 277] width 52 height 8
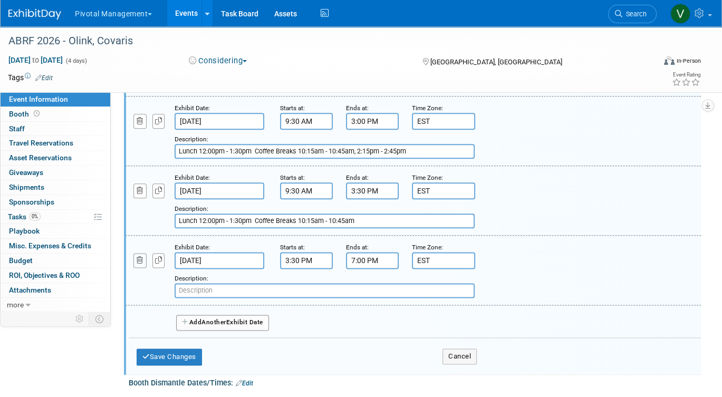
click at [141, 264] on icon "button" at bounding box center [140, 260] width 7 height 7
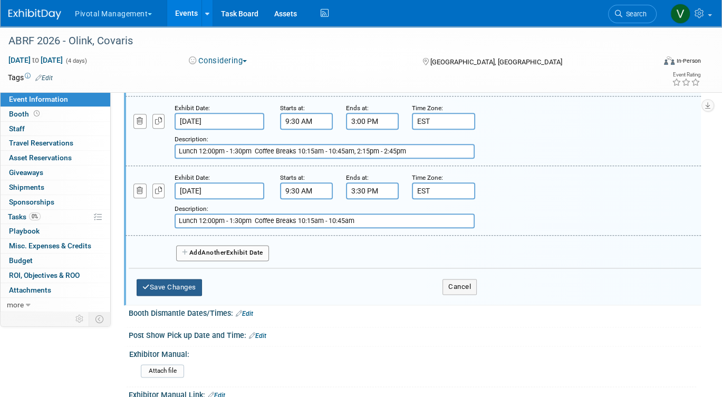
click at [187, 293] on button "Save Changes" at bounding box center [169, 287] width 65 height 17
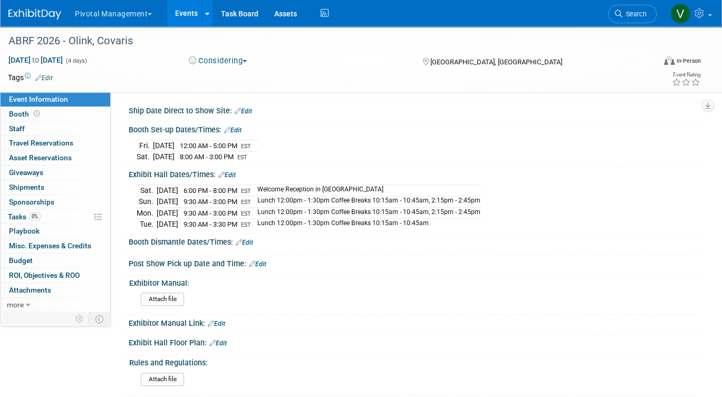
scroll to position [882, 0]
click at [250, 246] on link "Edit" at bounding box center [244, 243] width 17 height 7
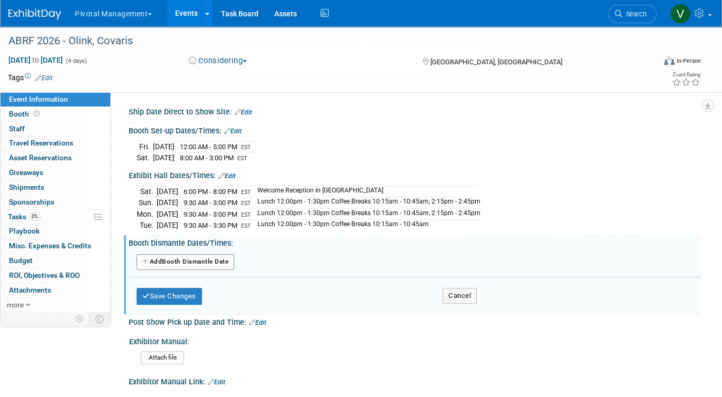
click at [209, 268] on button "Add Another Booth Dismantle Date" at bounding box center [186, 262] width 98 height 16
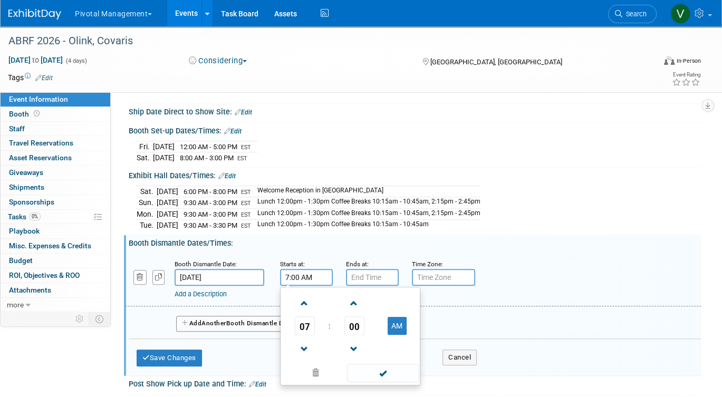
click at [323, 281] on input "7:00 AM" at bounding box center [306, 277] width 53 height 17
click at [306, 331] on span "07" at bounding box center [305, 326] width 20 height 19
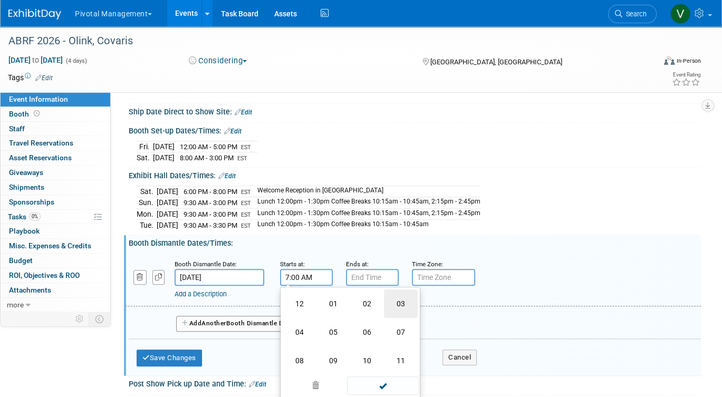
click at [405, 309] on td "03" at bounding box center [401, 304] width 34 height 28
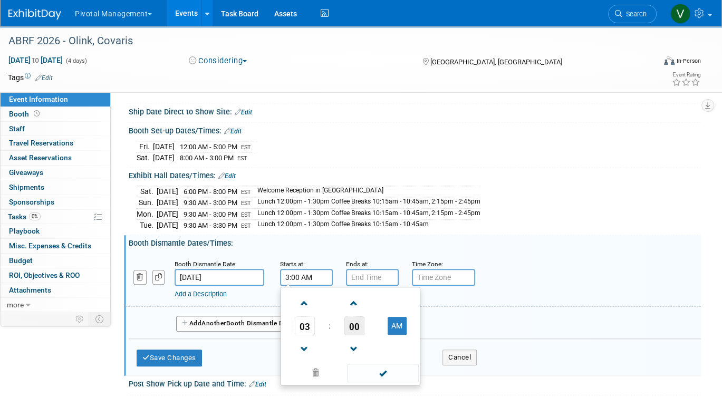
click at [351, 329] on span "00" at bounding box center [355, 326] width 20 height 19
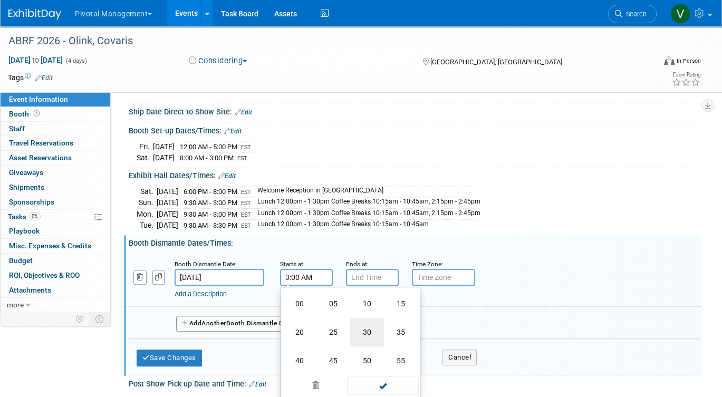
click at [367, 336] on td "30" at bounding box center [367, 332] width 34 height 28
type input "3:30 AM"
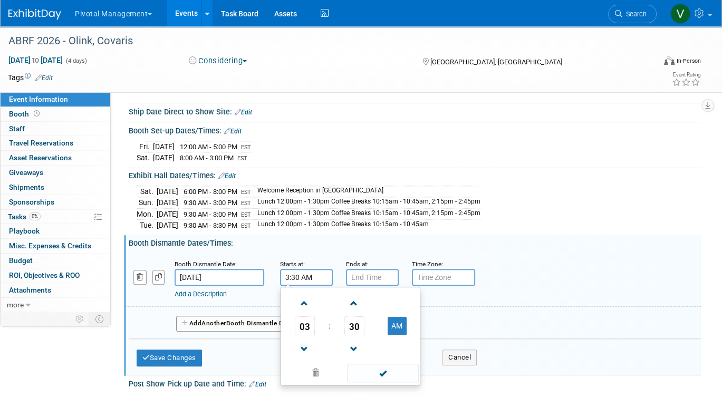
type input "7:00 PM"
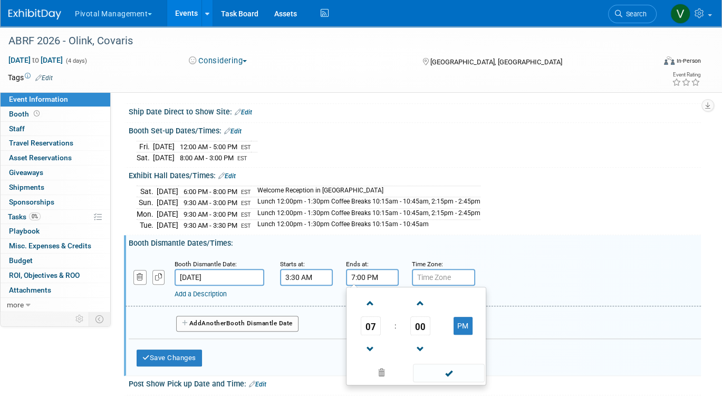
click at [365, 283] on input "7:00 PM" at bounding box center [372, 277] width 53 height 17
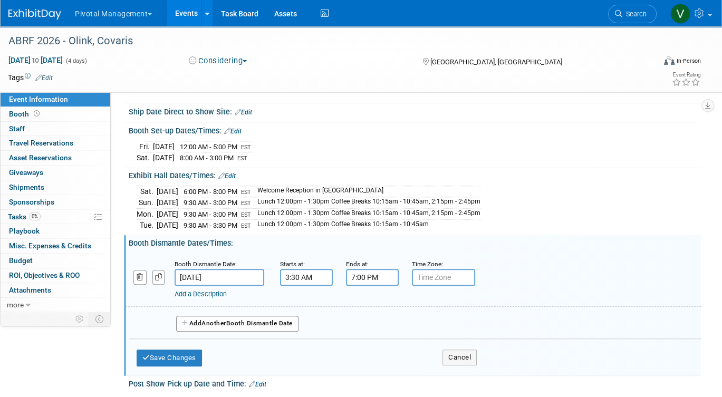
click at [453, 283] on input "text" at bounding box center [443, 277] width 63 height 17
type input "EST"
click at [183, 360] on button "Save Changes" at bounding box center [169, 358] width 65 height 17
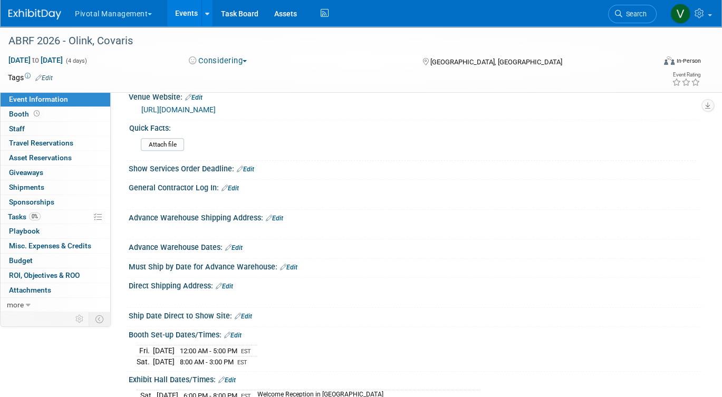
scroll to position [675, 0]
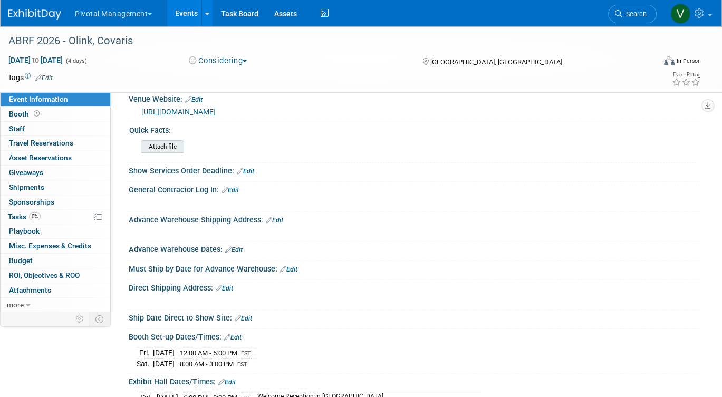
click at [176, 153] on input "file" at bounding box center [112, 147] width 144 height 12
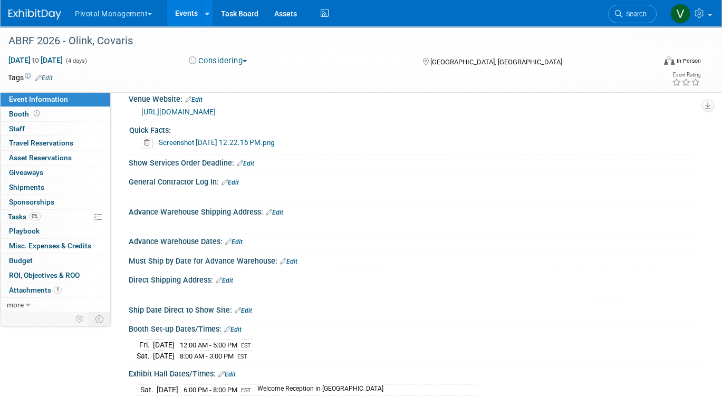
click at [179, 16] on link "Events" at bounding box center [186, 13] width 39 height 26
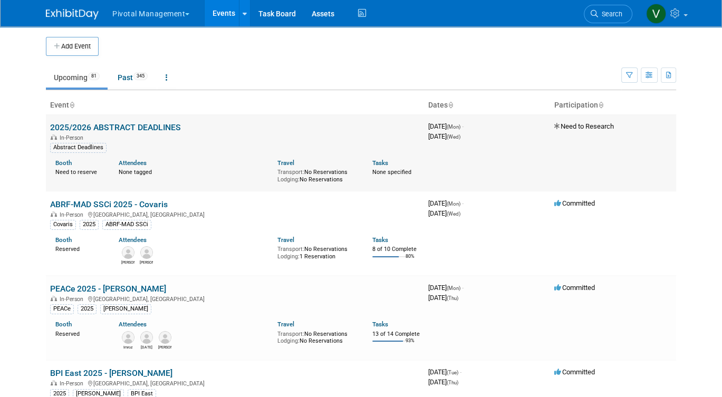
scroll to position [2806, 0]
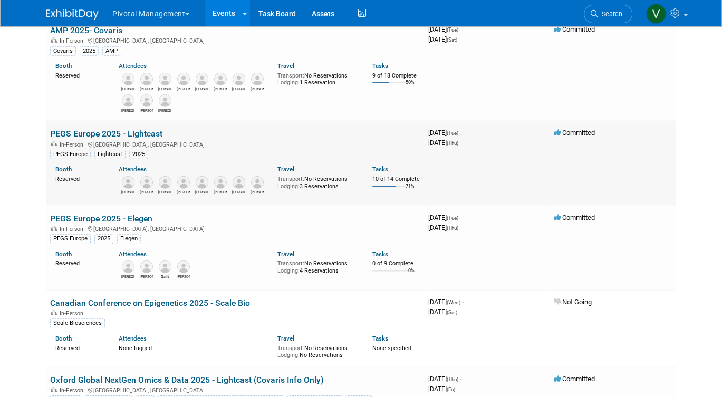
click at [83, 139] on link "PEGS Europe 2025 - Lightcast" at bounding box center [106, 134] width 112 height 10
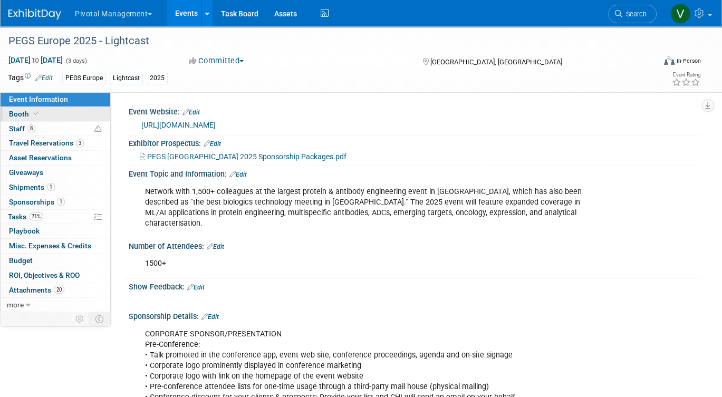
click at [73, 113] on link "Booth" at bounding box center [56, 114] width 110 height 14
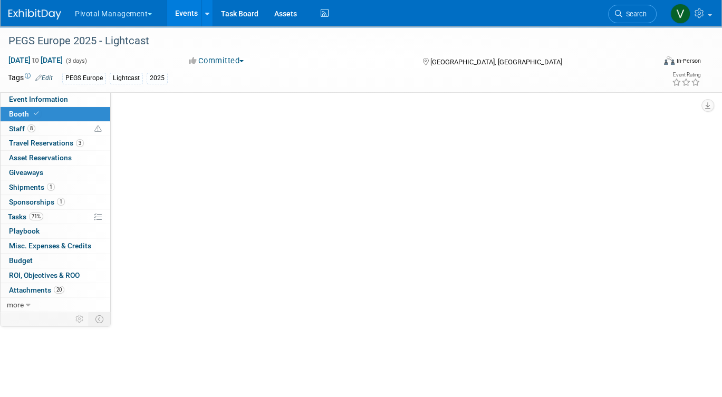
select select "Yes"
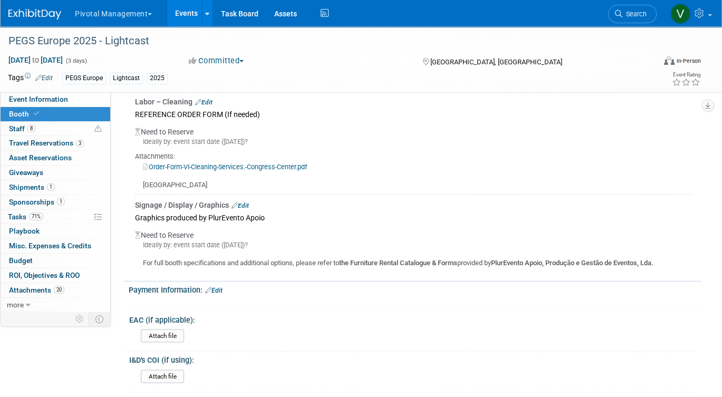
scroll to position [1538, 0]
click at [248, 202] on link "Edit" at bounding box center [240, 205] width 17 height 7
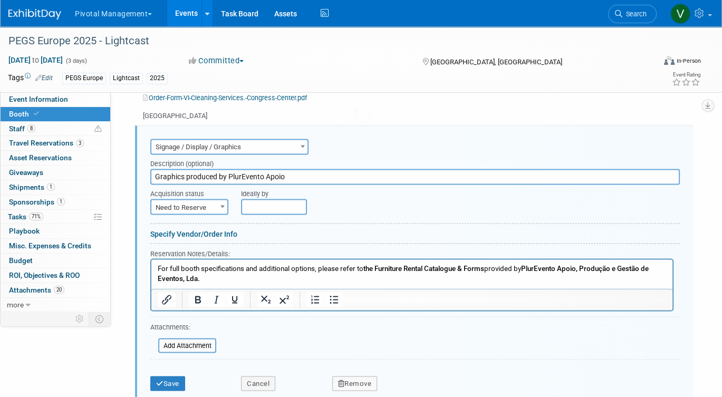
scroll to position [0, 0]
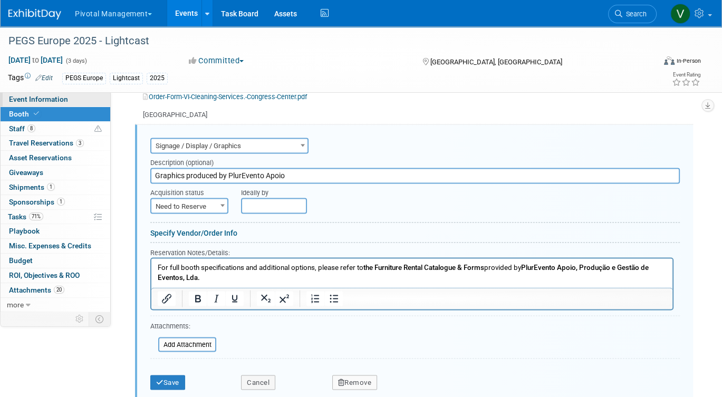
click at [55, 98] on span "Event Information" at bounding box center [38, 99] width 59 height 8
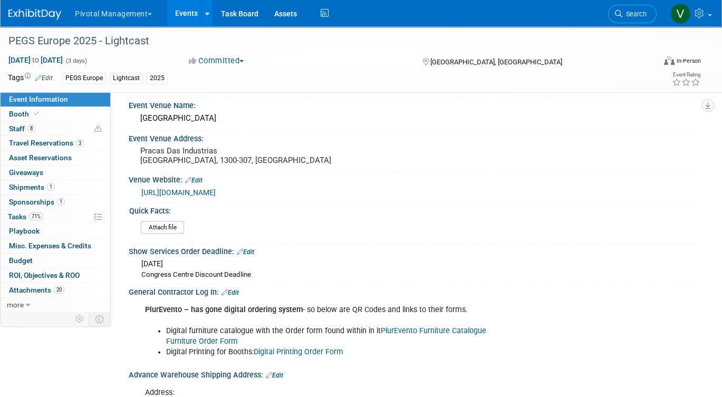
scroll to position [1154, 0]
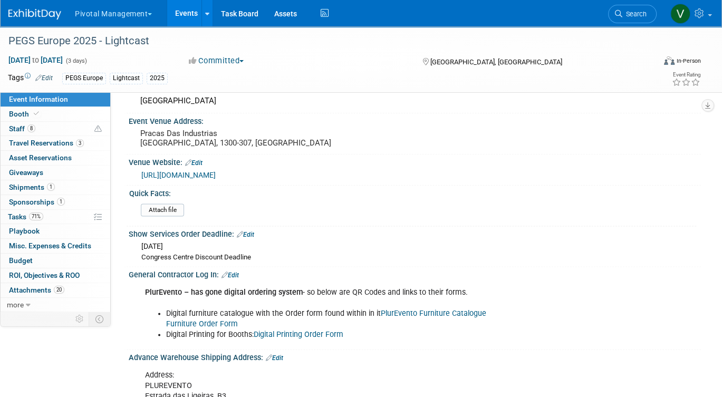
click at [285, 330] on link "Digital Printing Order Form" at bounding box center [299, 334] width 90 height 9
click at [81, 116] on link "Booth" at bounding box center [56, 114] width 110 height 14
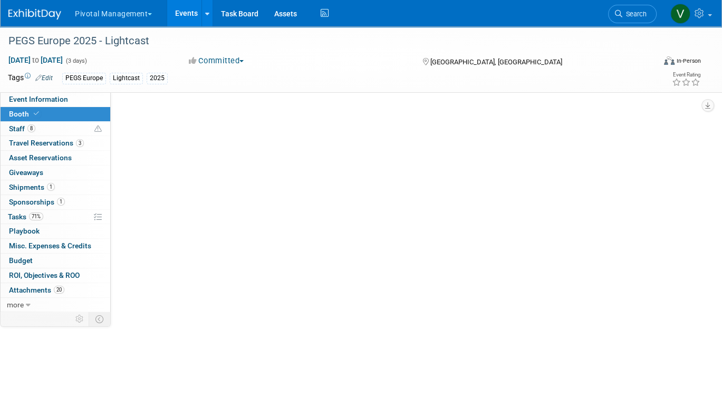
scroll to position [0, 0]
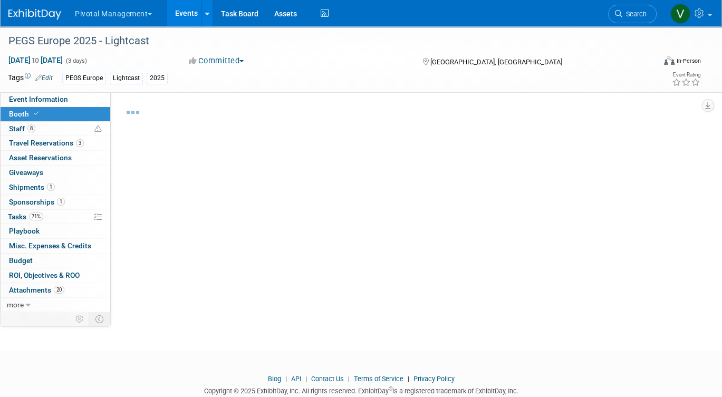
select select "Yes"
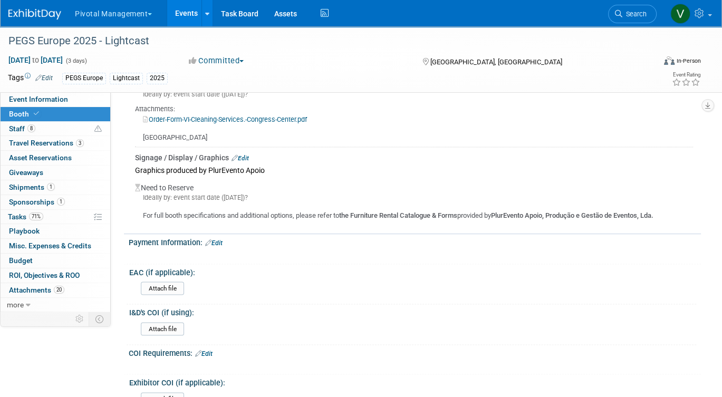
scroll to position [1534, 0]
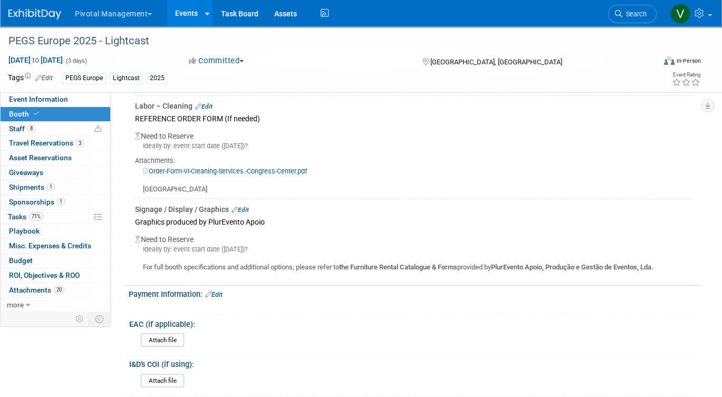
click at [245, 206] on link "Edit" at bounding box center [240, 209] width 17 height 7
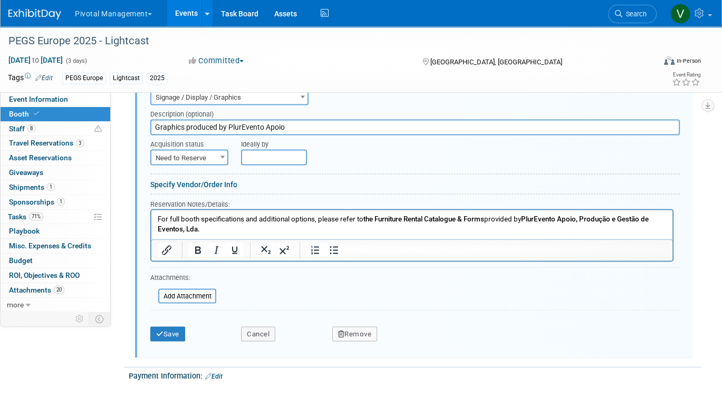
scroll to position [1664, 0]
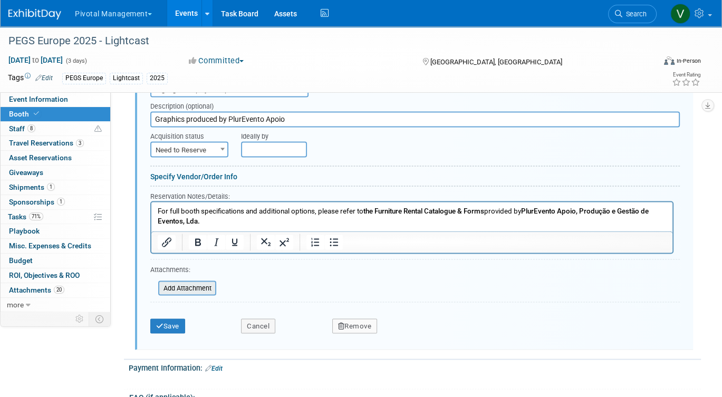
click at [210, 282] on input "file" at bounding box center [153, 288] width 126 height 13
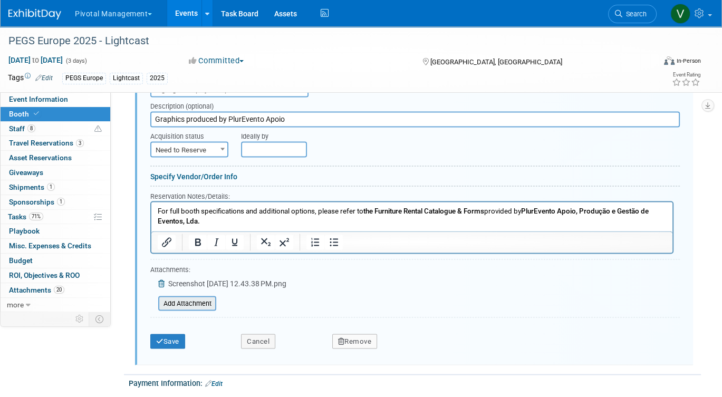
click at [191, 298] on input "file" at bounding box center [153, 303] width 126 height 13
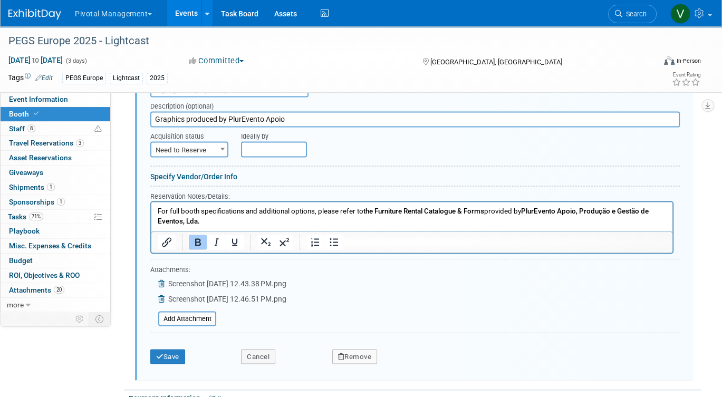
click at [238, 222] on p "For full booth specifications and additional options, please refer to the Furni…" at bounding box center [412, 216] width 509 height 20
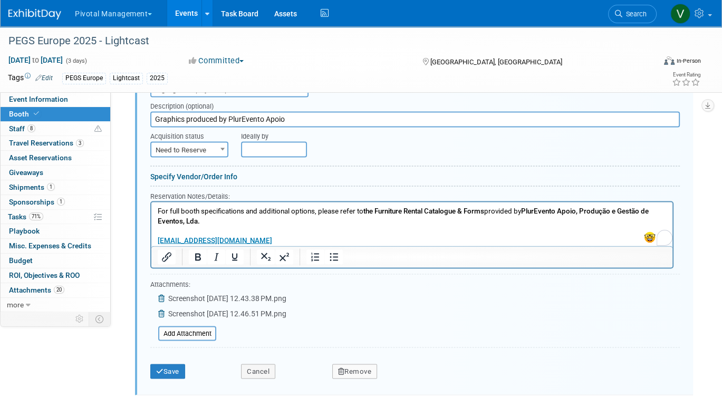
click at [225, 231] on p "For full booth specifications and additional options, please refer to the Furni…" at bounding box center [412, 226] width 509 height 40
click at [283, 240] on p "For full booth specifications and additional options, please refer to the Furni…" at bounding box center [412, 226] width 509 height 40
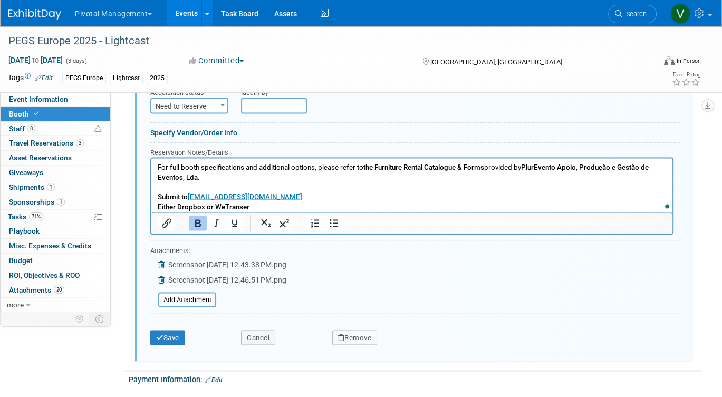
scroll to position [1747, 0]
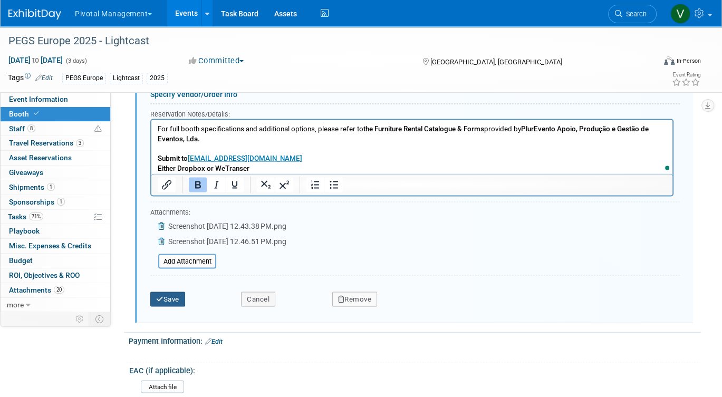
click at [166, 292] on button "Save" at bounding box center [167, 299] width 35 height 15
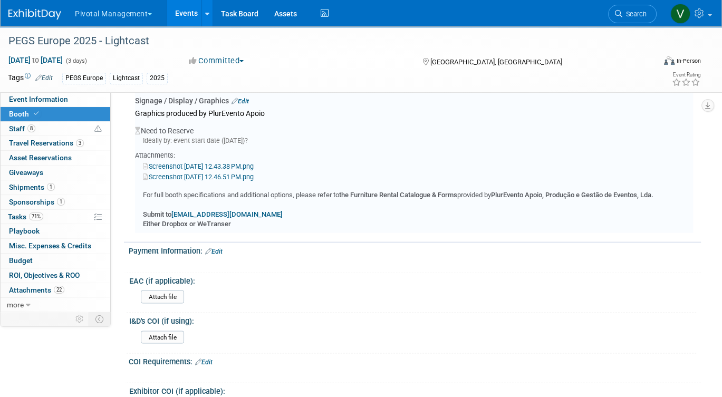
scroll to position [1608, 0]
